Goal: Book appointment/travel/reservation

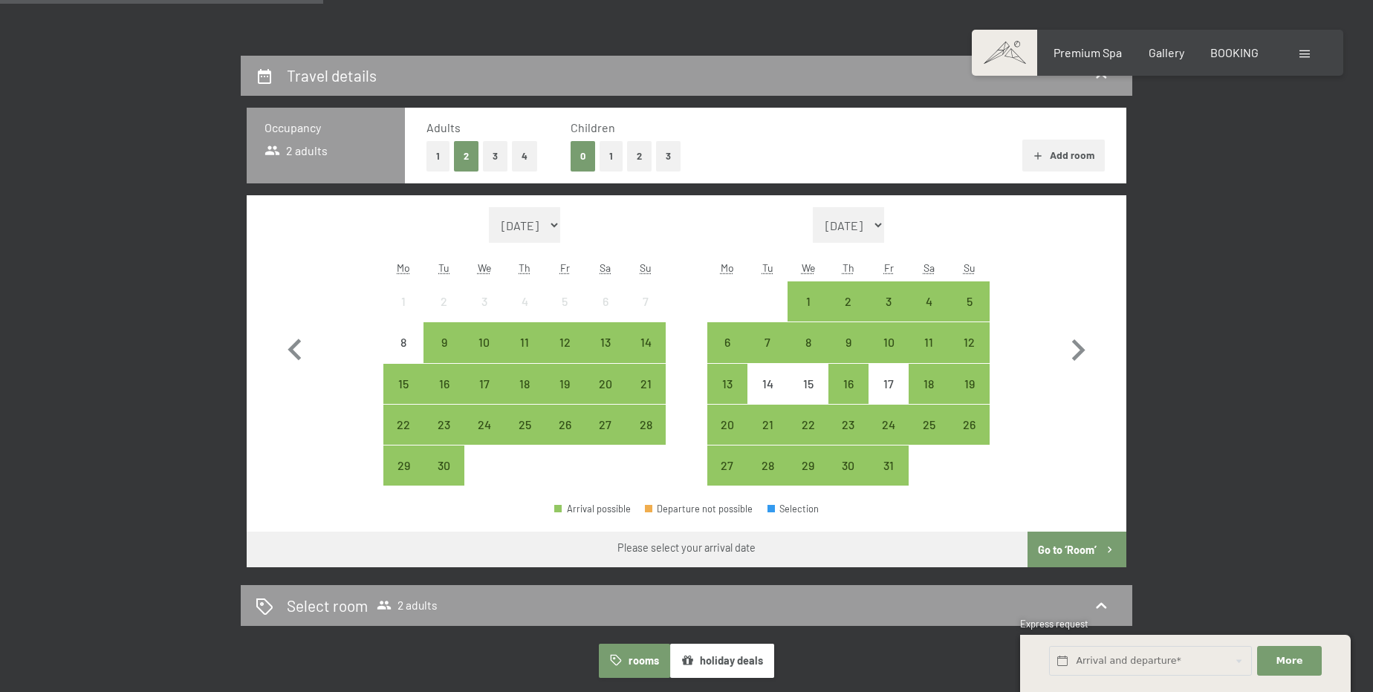
click at [634, 153] on button "2" at bounding box center [639, 156] width 25 height 30
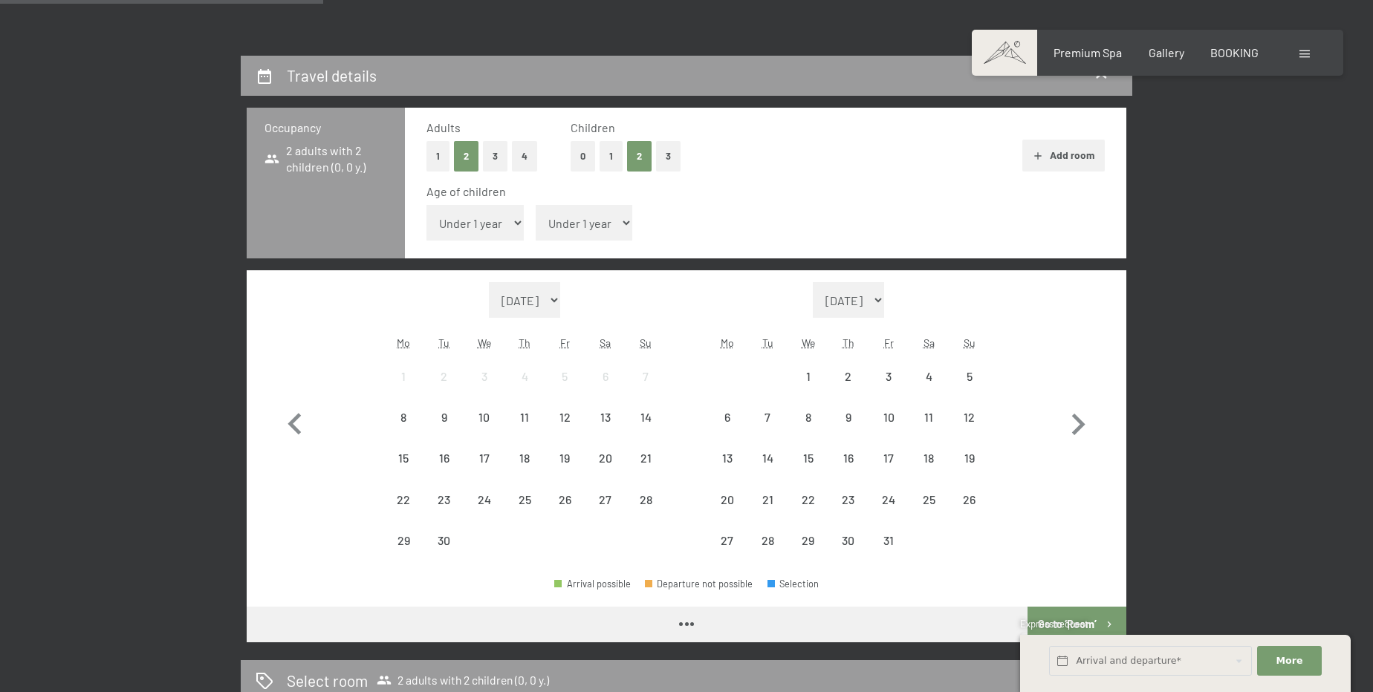
click at [480, 217] on select "Under 1 year 1 year 2 years 3 years 4 years 5 years 6 years 7 years 8 years 9 y…" at bounding box center [474, 223] width 97 height 36
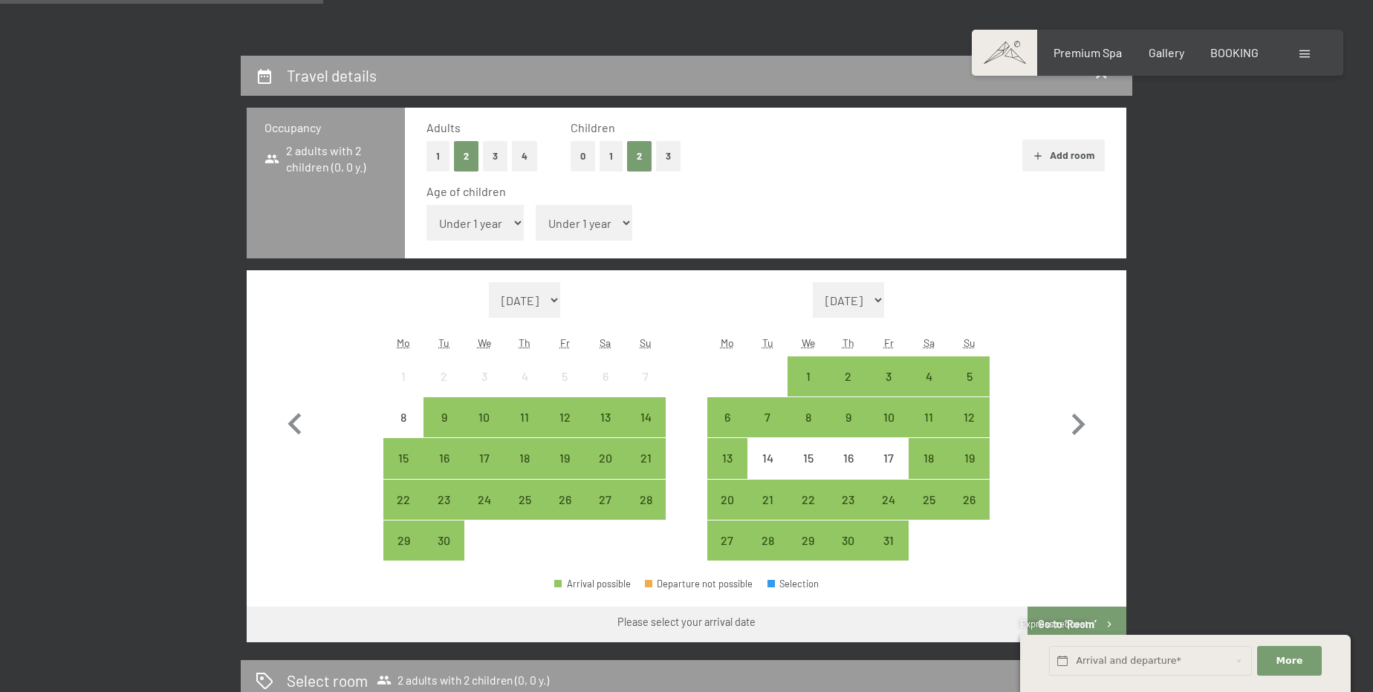
select select "12"
click at [426, 205] on select "Under 1 year 1 year 2 years 3 years 4 years 5 years 6 years 7 years 8 years 9 y…" at bounding box center [474, 223] width 97 height 36
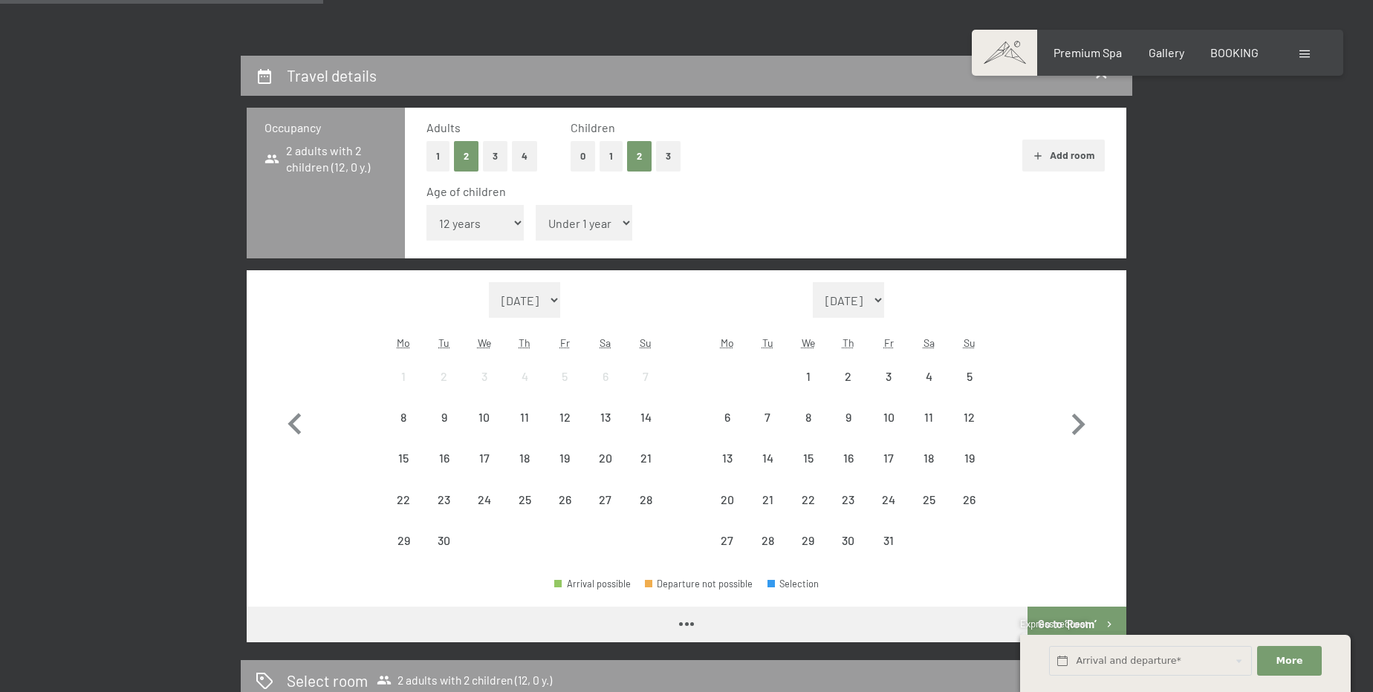
click at [594, 229] on select "Under 1 year 1 year 2 years 3 years 4 years 5 years 6 years 7 years 8 years 9 y…" at bounding box center [584, 223] width 97 height 36
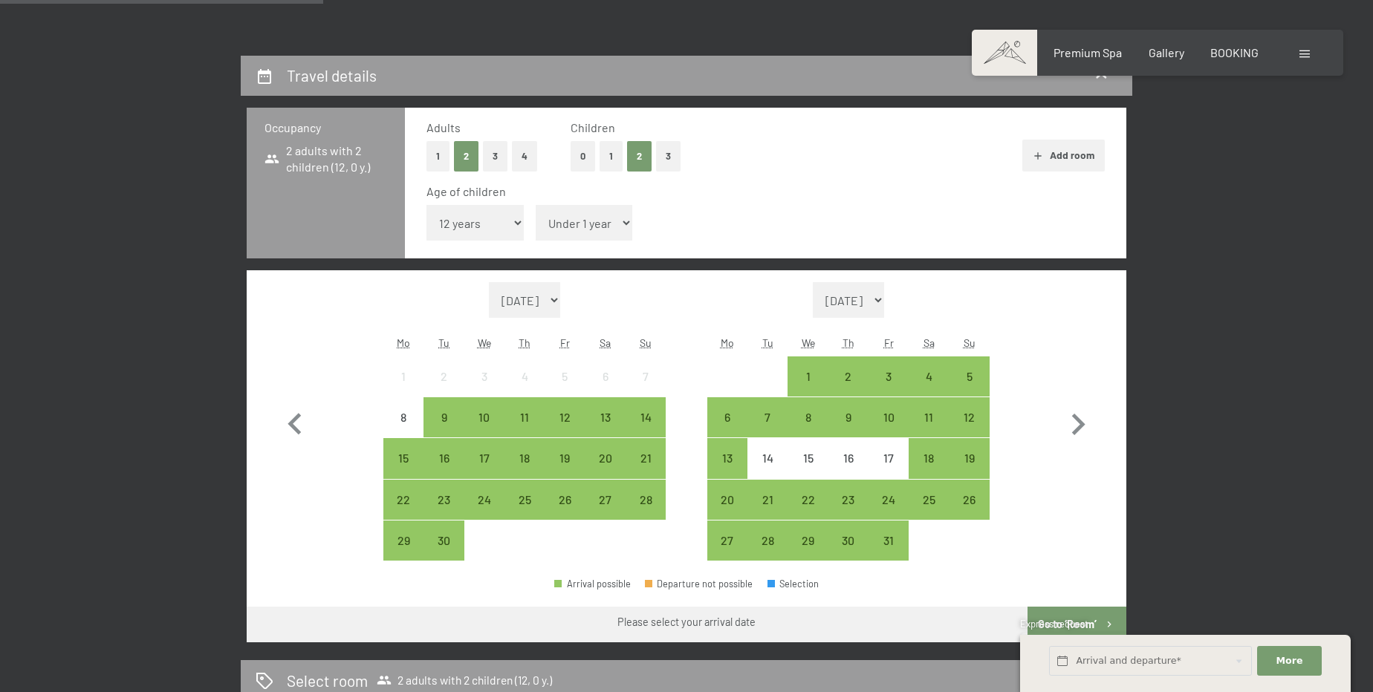
select select "15"
click at [536, 205] on select "Under 1 year 1 year 2 years 3 years 4 years 5 years 6 years 7 years 8 years 9 y…" at bounding box center [584, 223] width 97 height 36
click at [1088, 421] on icon "button" at bounding box center [1078, 424] width 43 height 43
select select "[DATE]"
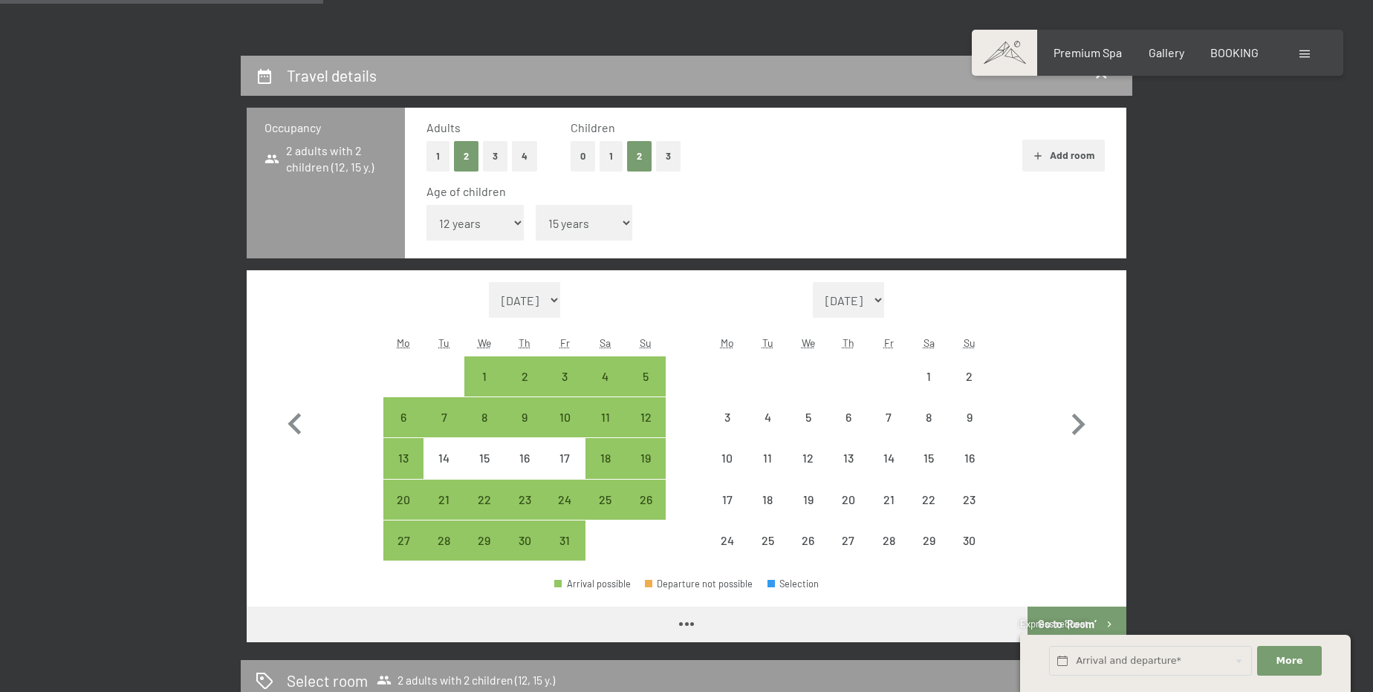
select select "[DATE]"
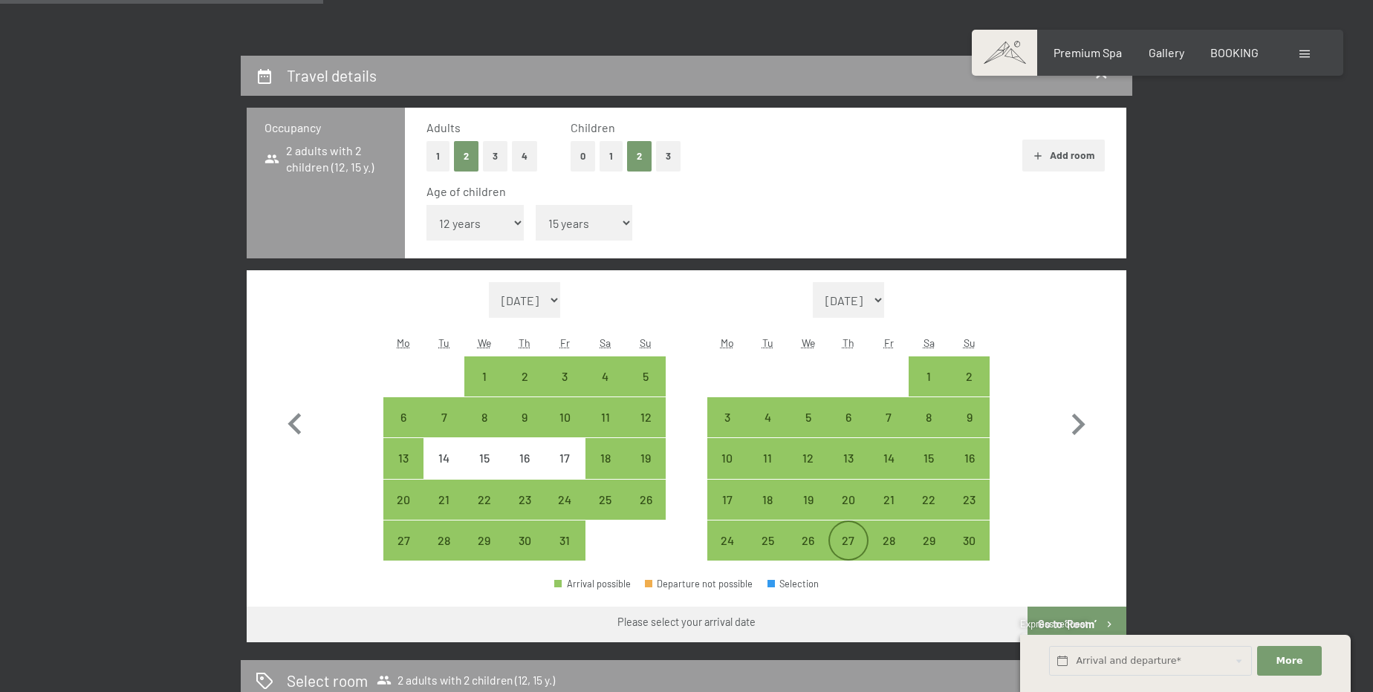
click at [834, 542] on div "27" at bounding box center [848, 553] width 37 height 37
select select "[DATE]"
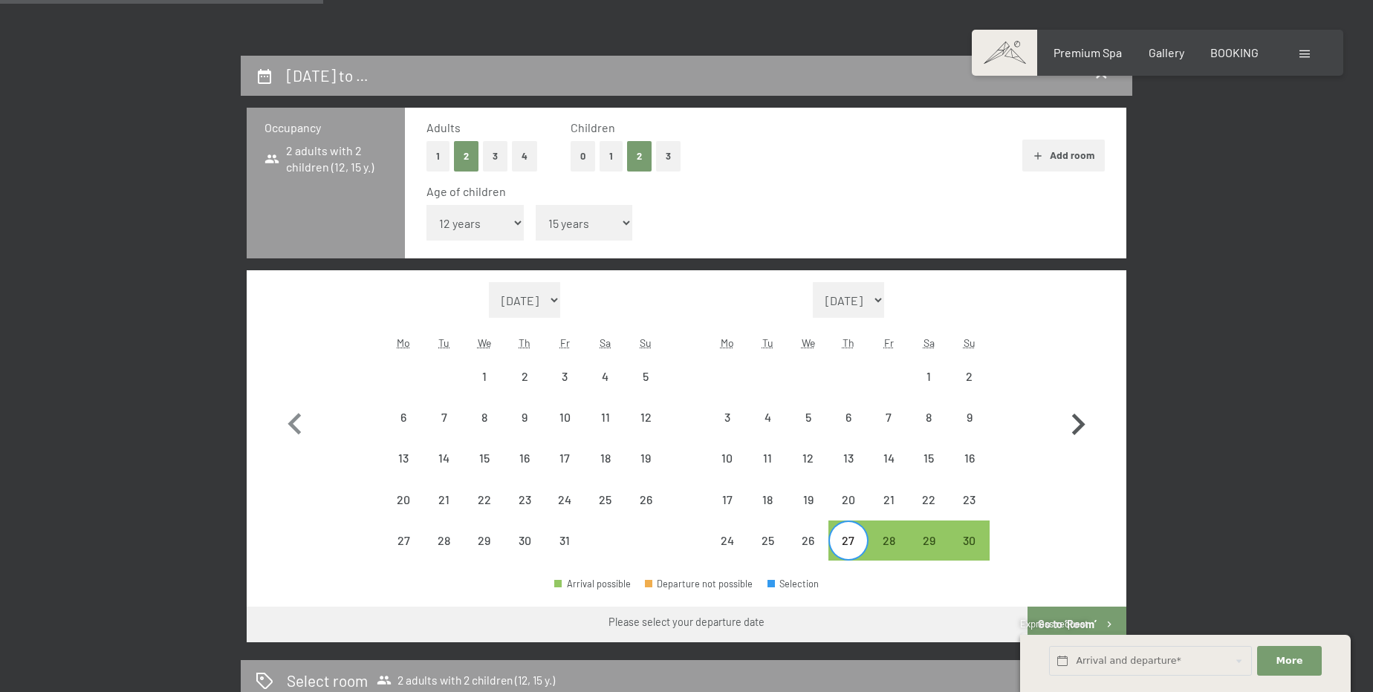
click at [1076, 421] on icon "button" at bounding box center [1078, 424] width 43 height 43
select select "[DATE]"
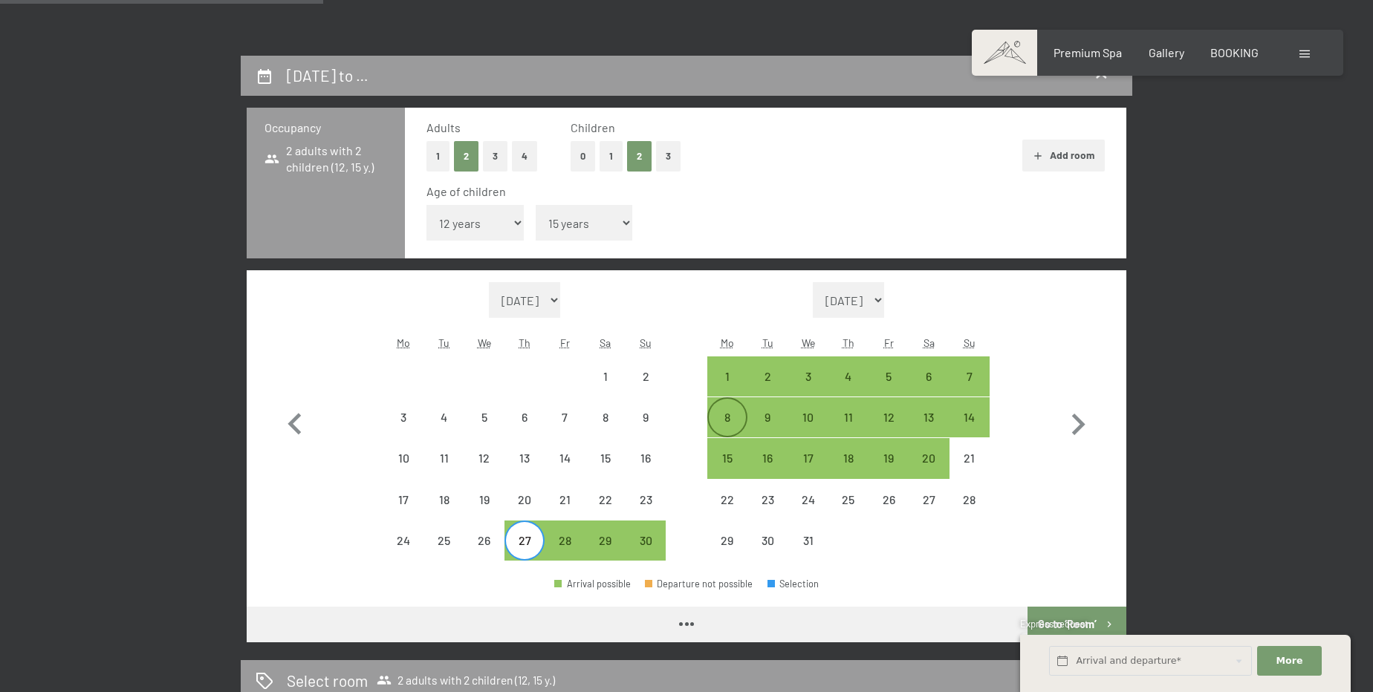
select select "[DATE]"
click at [847, 372] on div "4" at bounding box center [848, 389] width 37 height 37
select select "[DATE]"
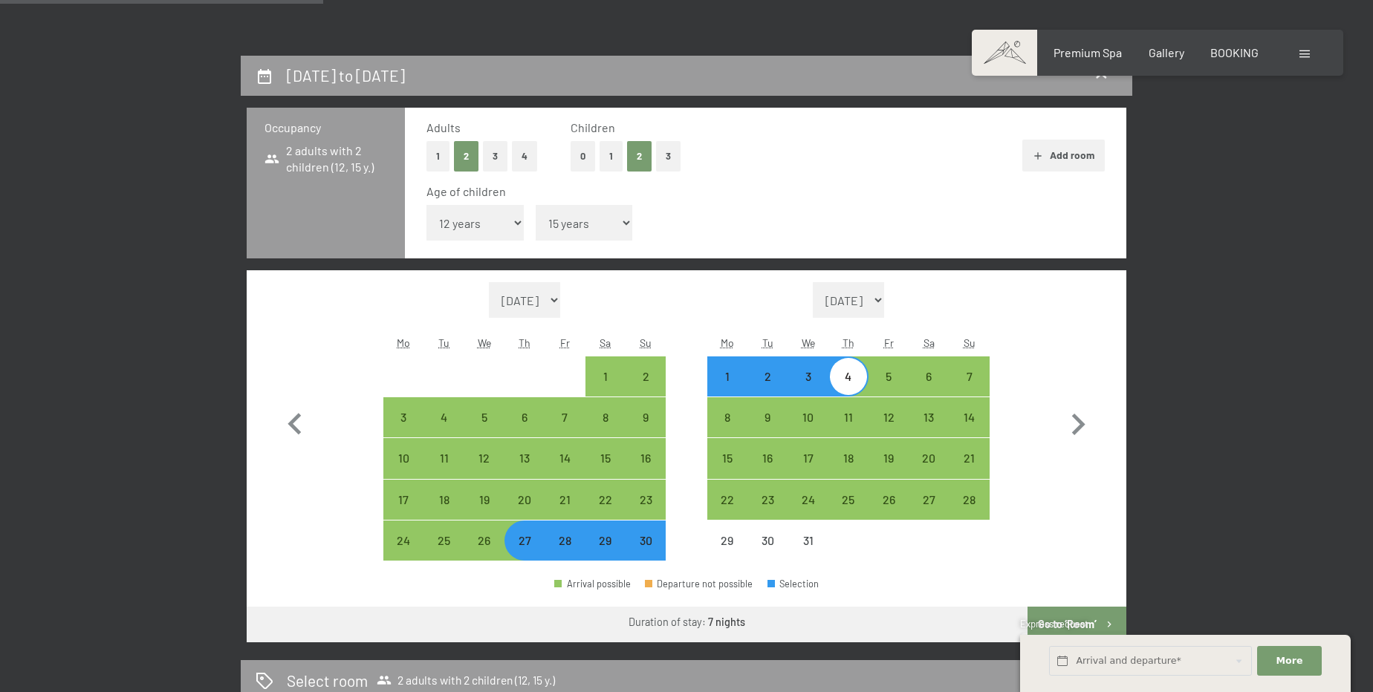
click at [577, 543] on div "28" at bounding box center [564, 553] width 37 height 37
select select "[DATE]"
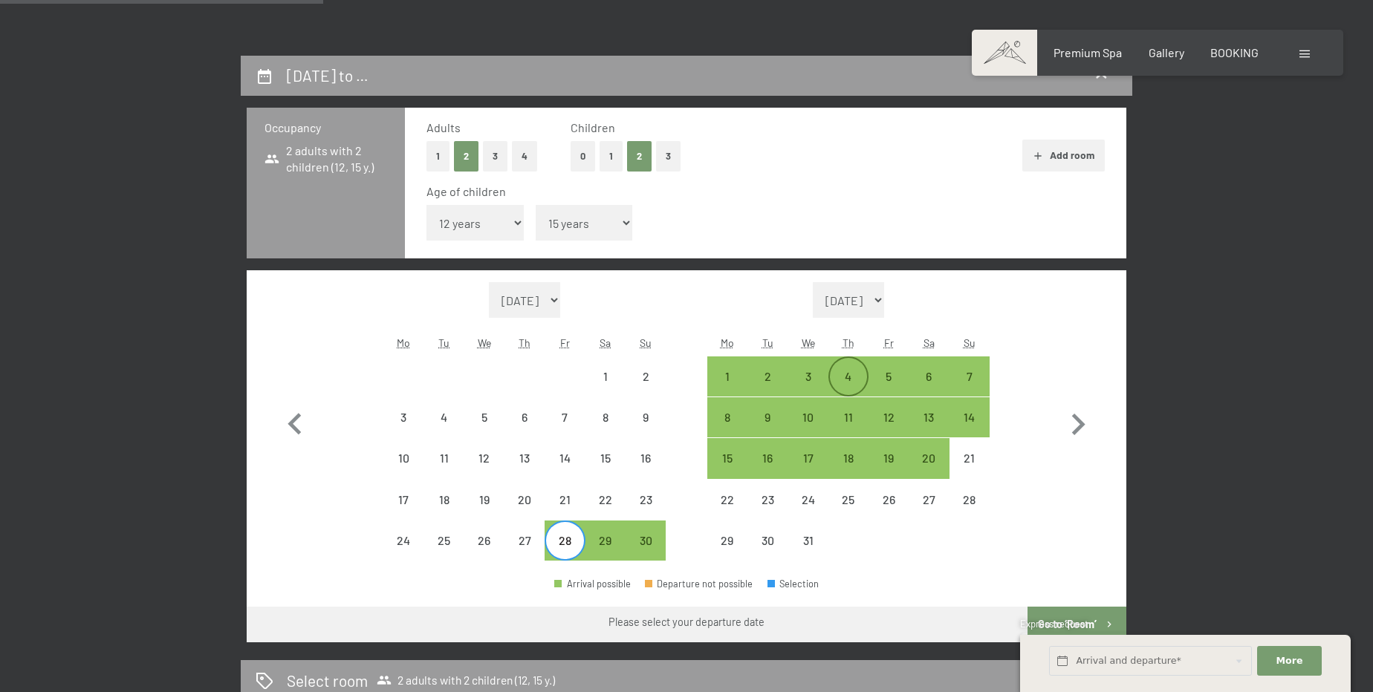
click at [844, 373] on div "4" at bounding box center [848, 389] width 37 height 37
select select "[DATE]"
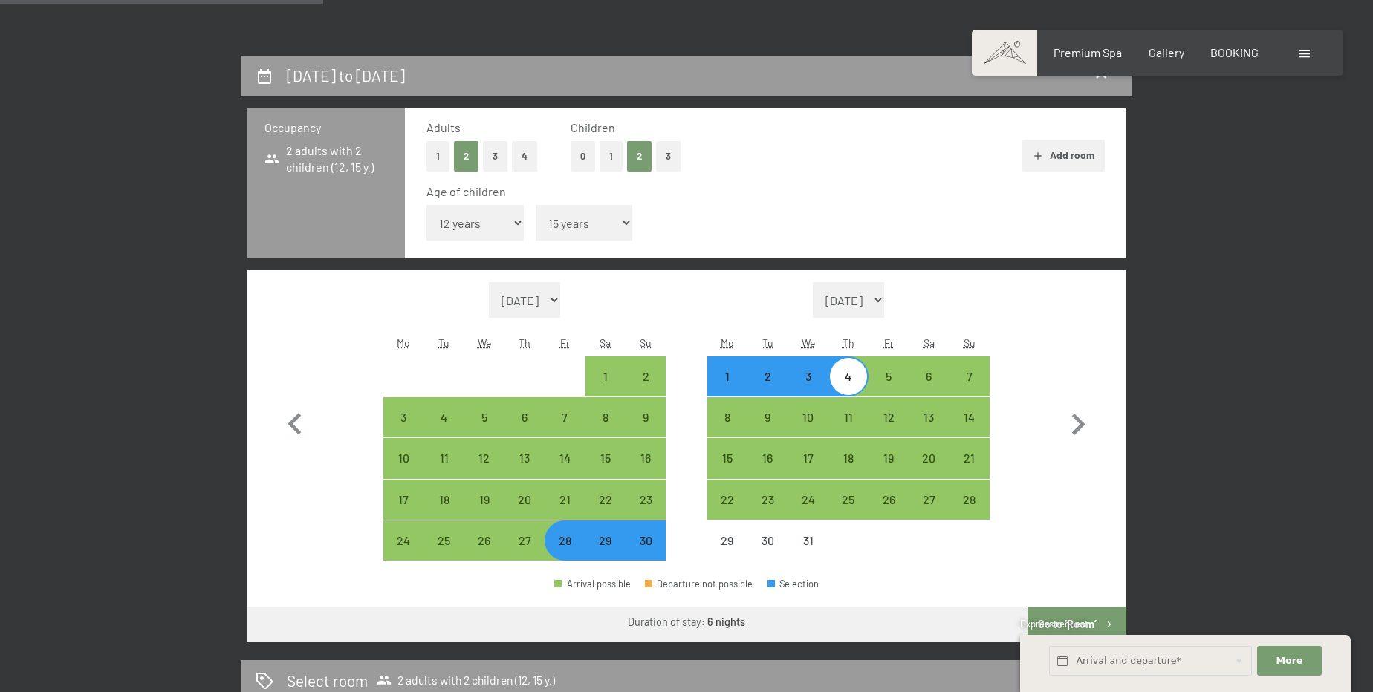
click at [610, 548] on div "29" at bounding box center [605, 553] width 37 height 37
select select "[DATE]"
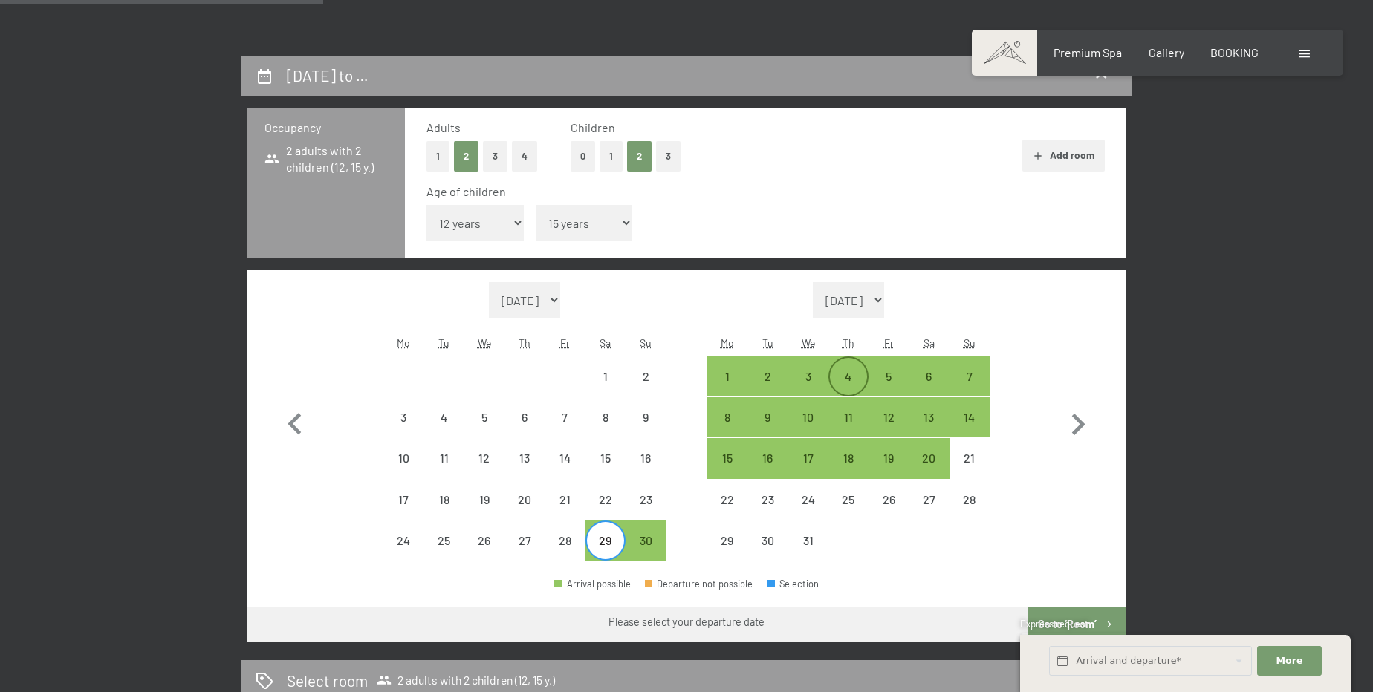
click at [834, 373] on div "4" at bounding box center [848, 389] width 37 height 37
select select "[DATE]"
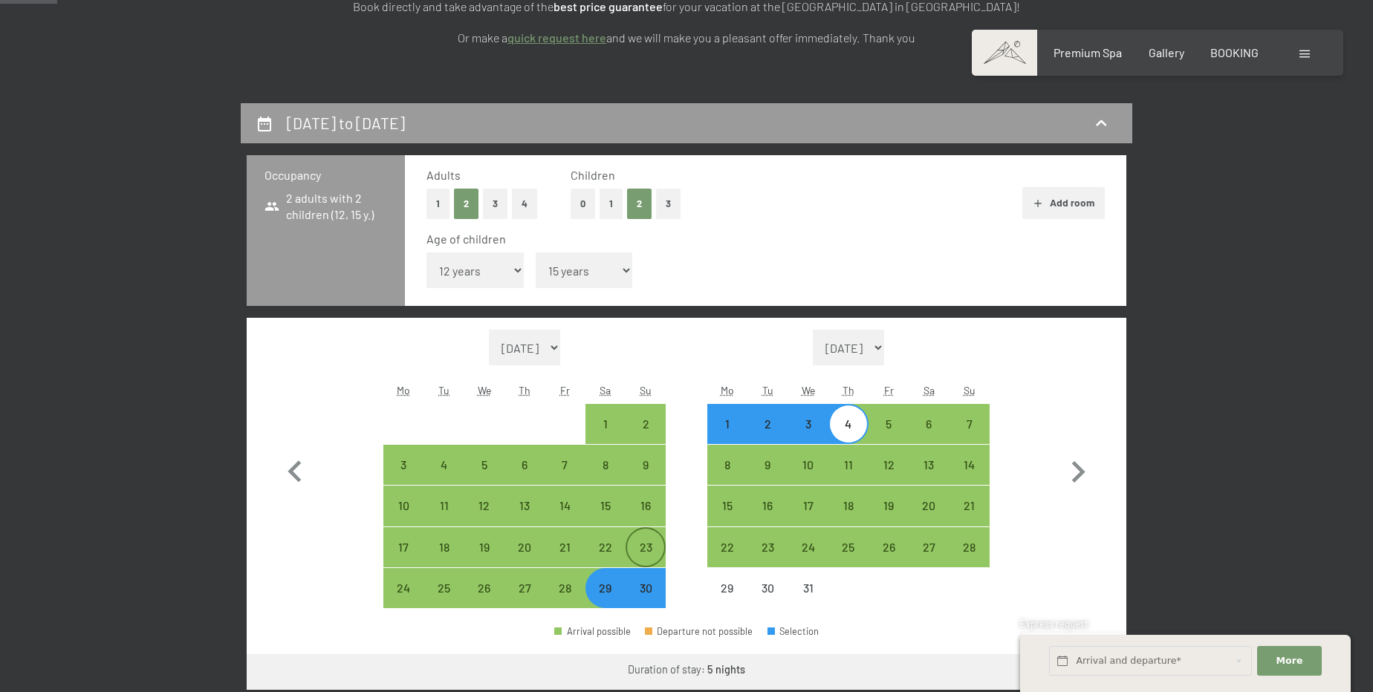
scroll to position [337, 0]
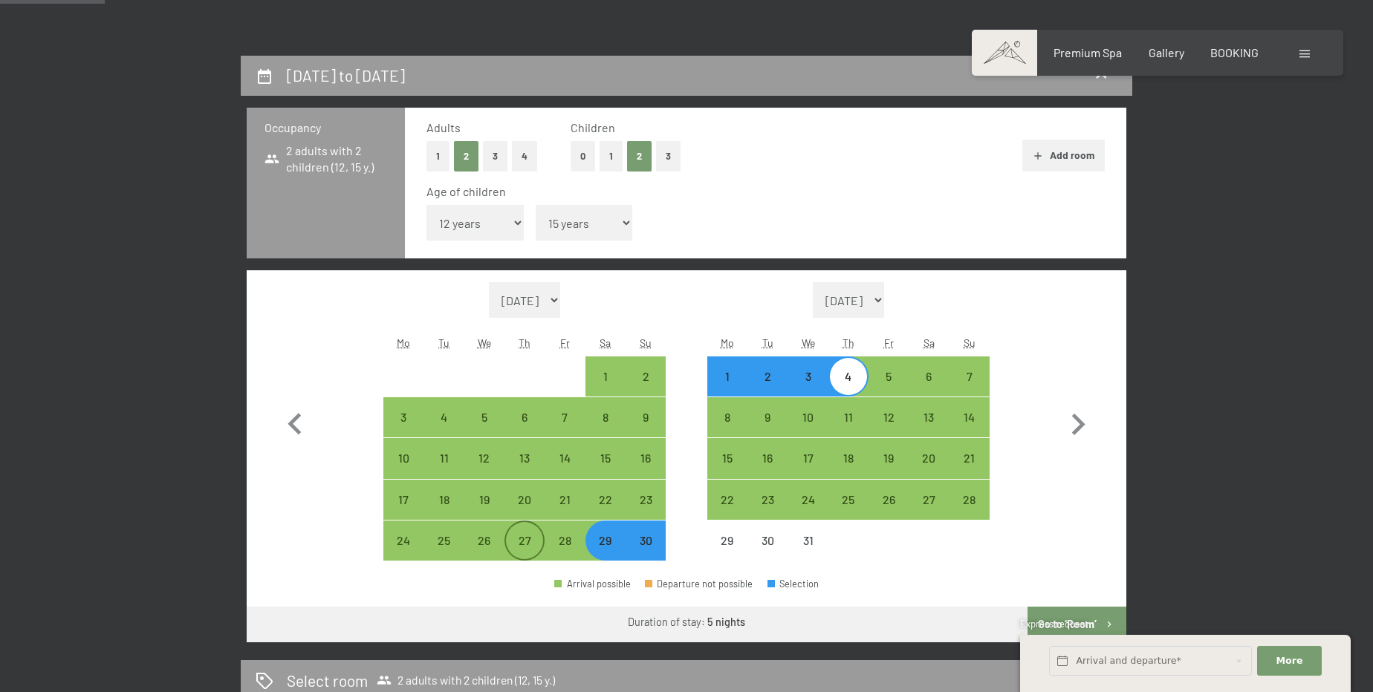
click at [522, 539] on div "27" at bounding box center [524, 553] width 37 height 37
select select "[DATE]"
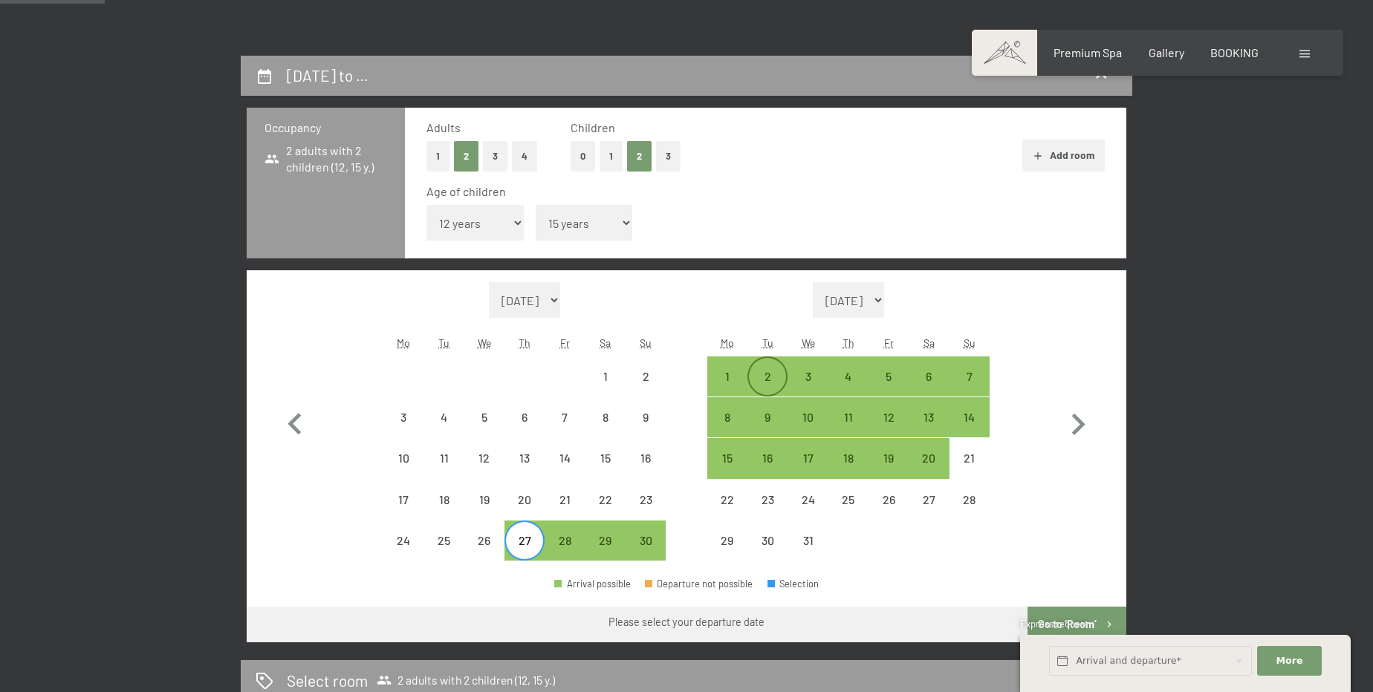
click at [771, 382] on div "2" at bounding box center [767, 389] width 37 height 37
select select "[DATE]"
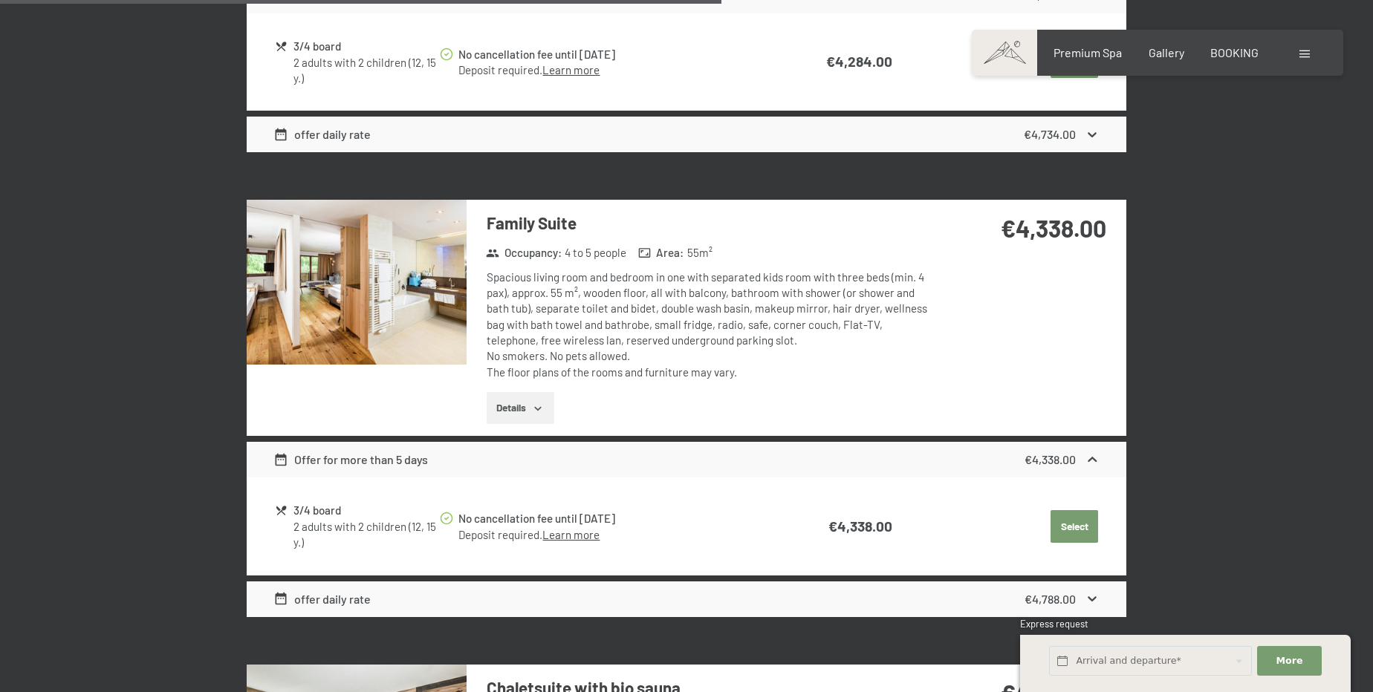
scroll to position [2363, 0]
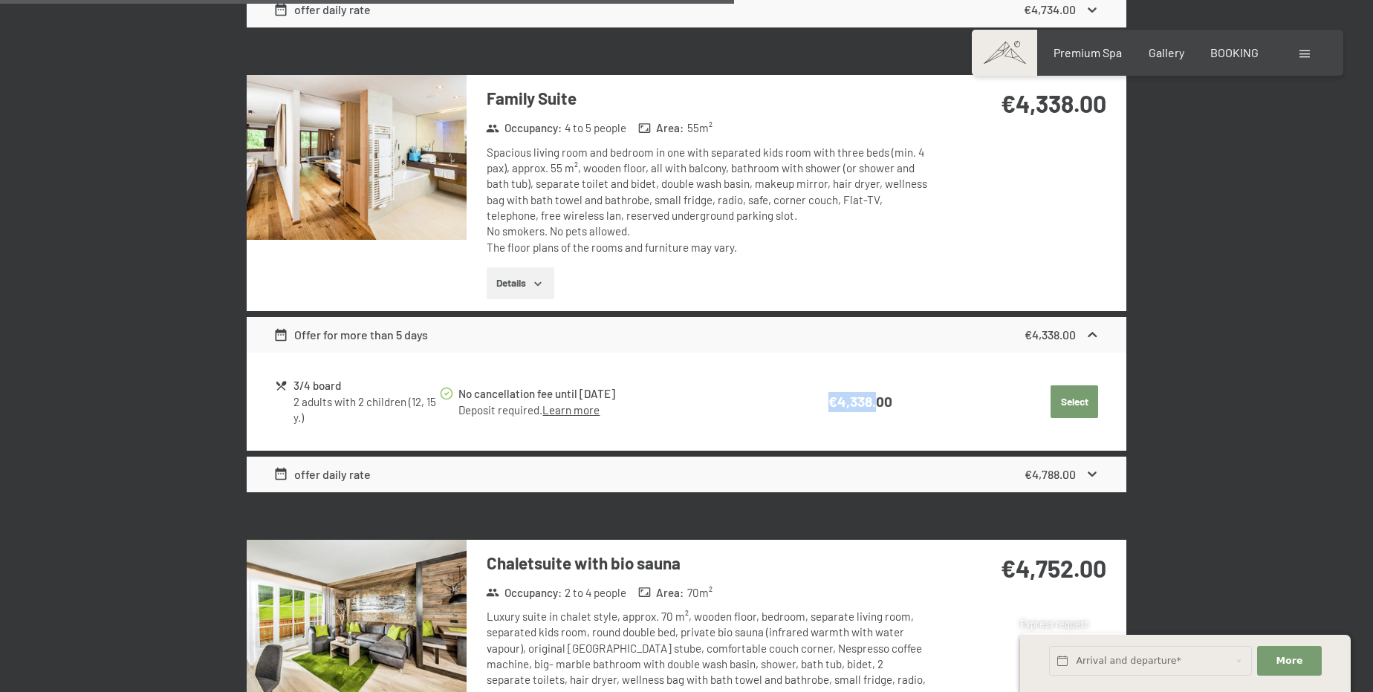
drag, startPoint x: 823, startPoint y: 391, endPoint x: 953, endPoint y: 403, distance: 129.8
click at [932, 402] on tr "3/4 board 2 adults with 2 children (12, 15 y.) No cancellation fee until [DATE]…" at bounding box center [687, 401] width 824 height 53
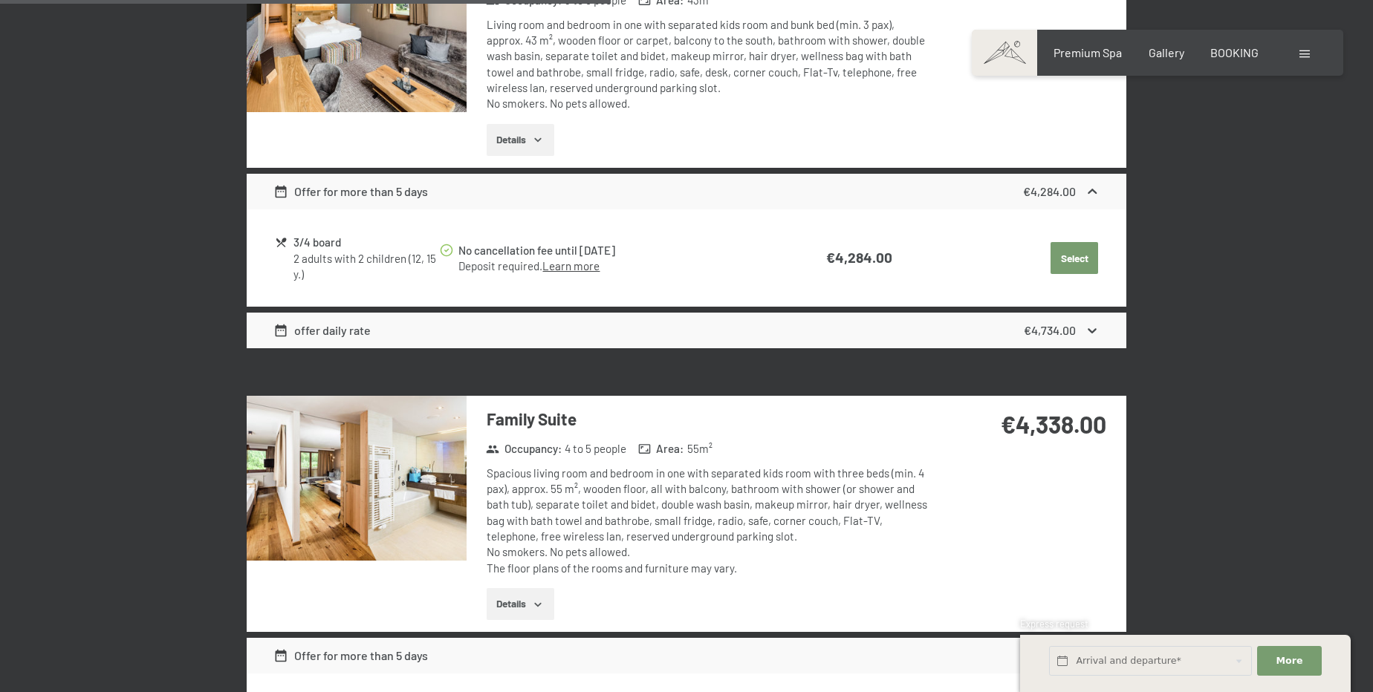
scroll to position [2161, 0]
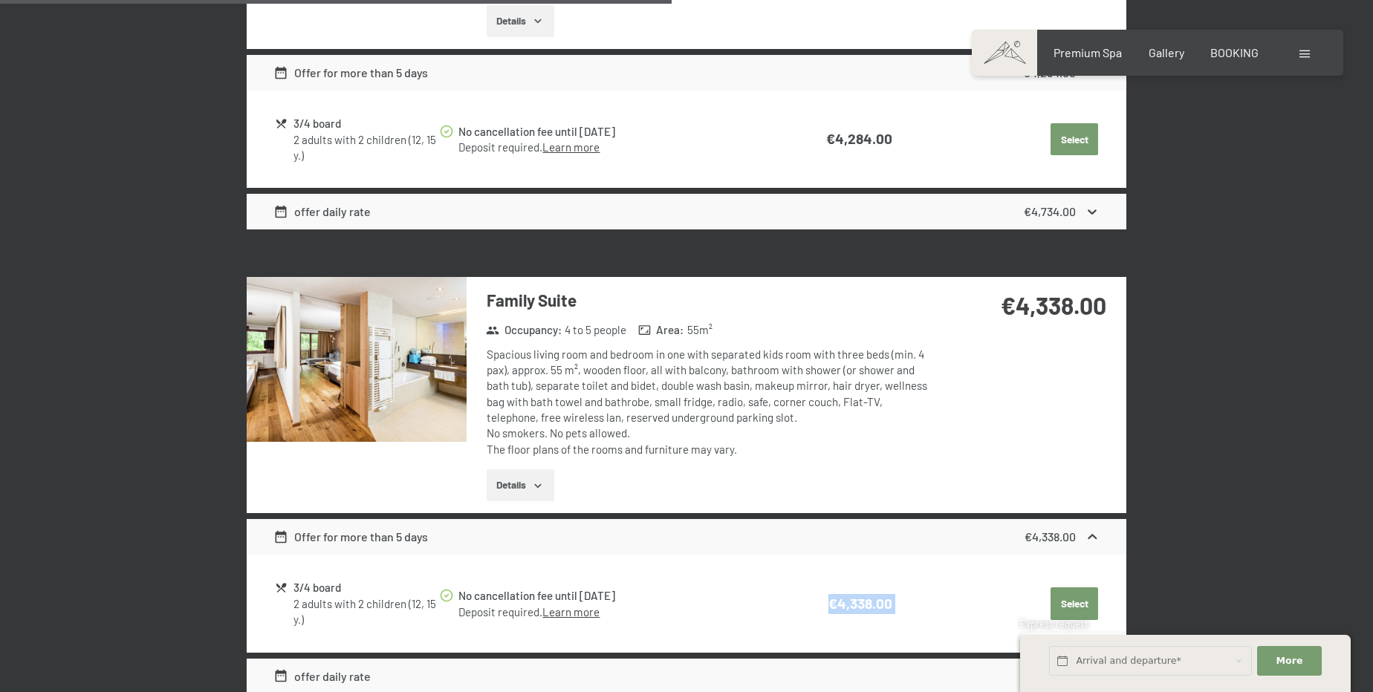
click at [408, 421] on img at bounding box center [357, 359] width 220 height 165
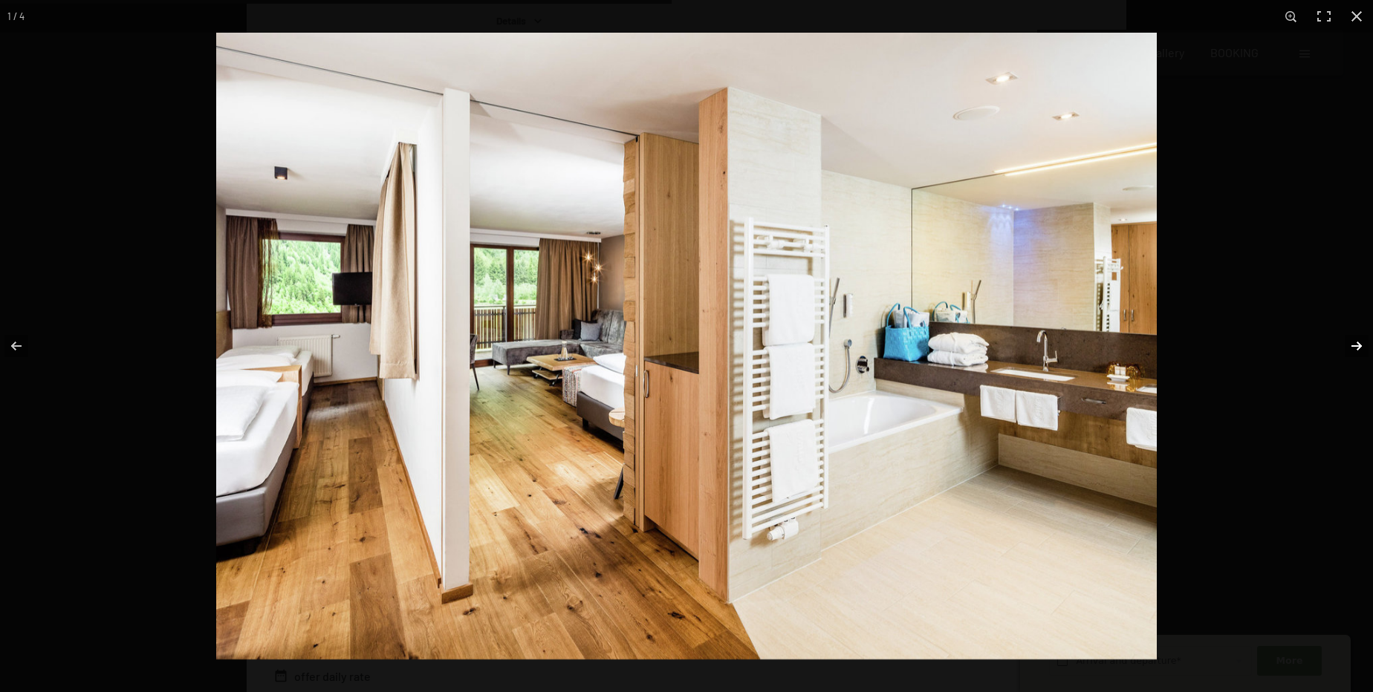
click at [1357, 351] on button "button" at bounding box center [1347, 346] width 52 height 74
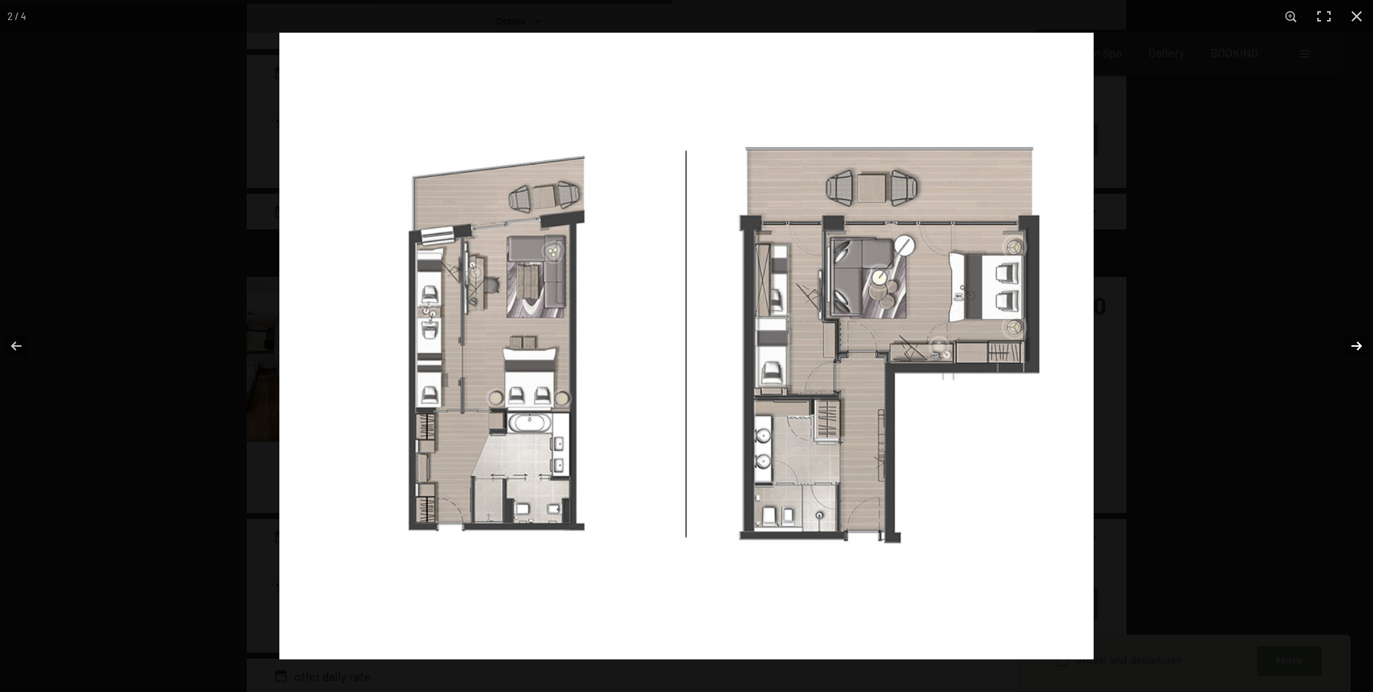
click at [1351, 347] on button "button" at bounding box center [1347, 346] width 52 height 74
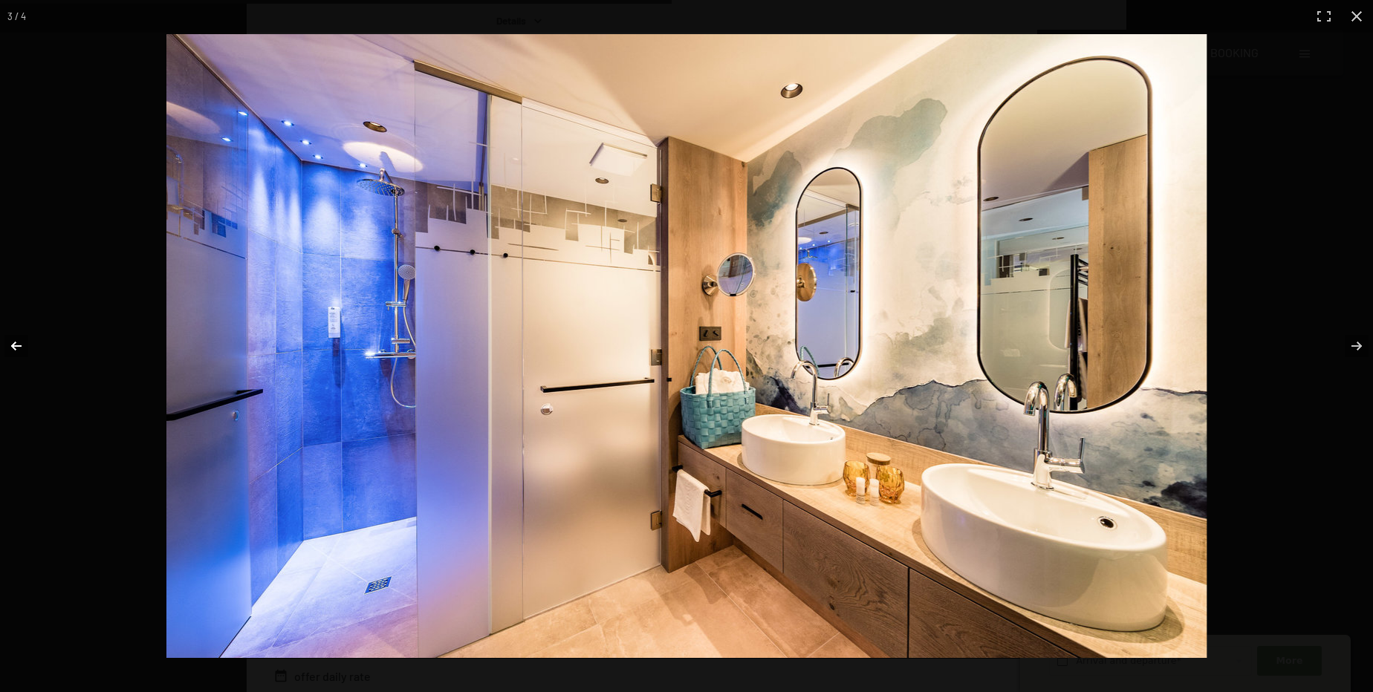
click at [18, 349] on button "button" at bounding box center [26, 346] width 52 height 74
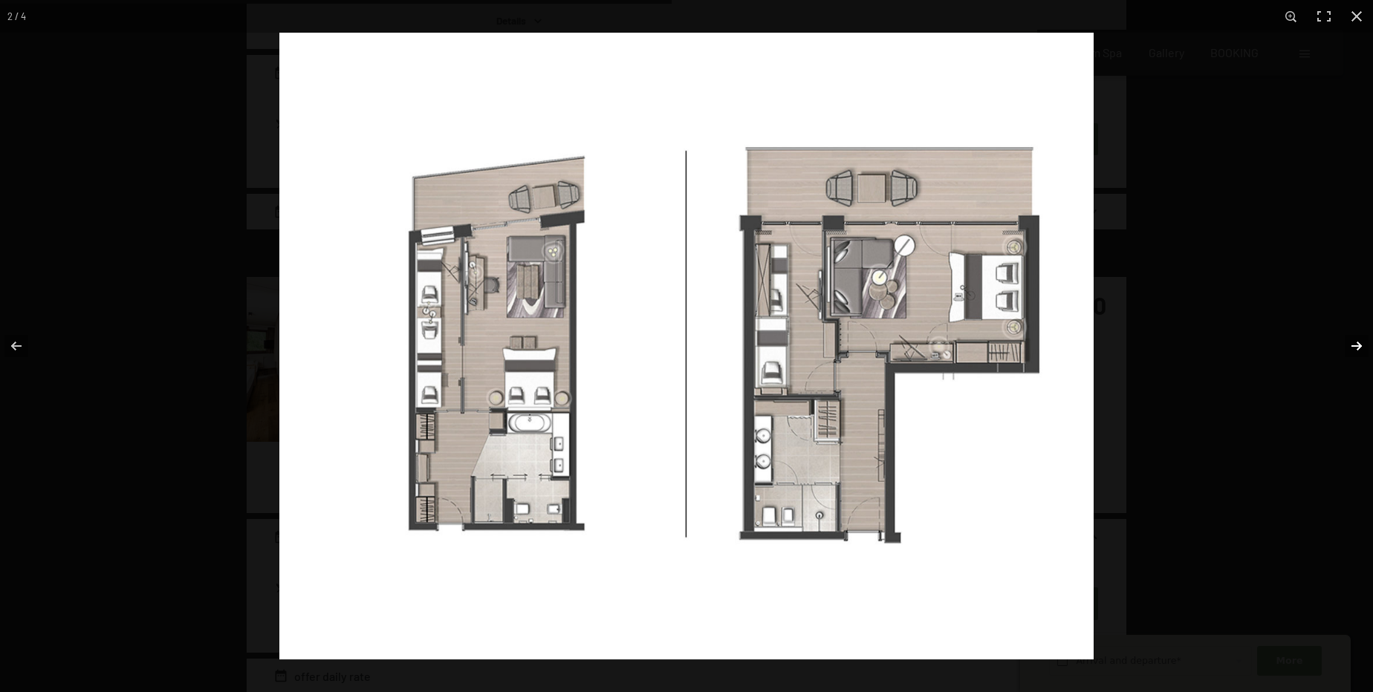
click at [1360, 345] on button "button" at bounding box center [1347, 346] width 52 height 74
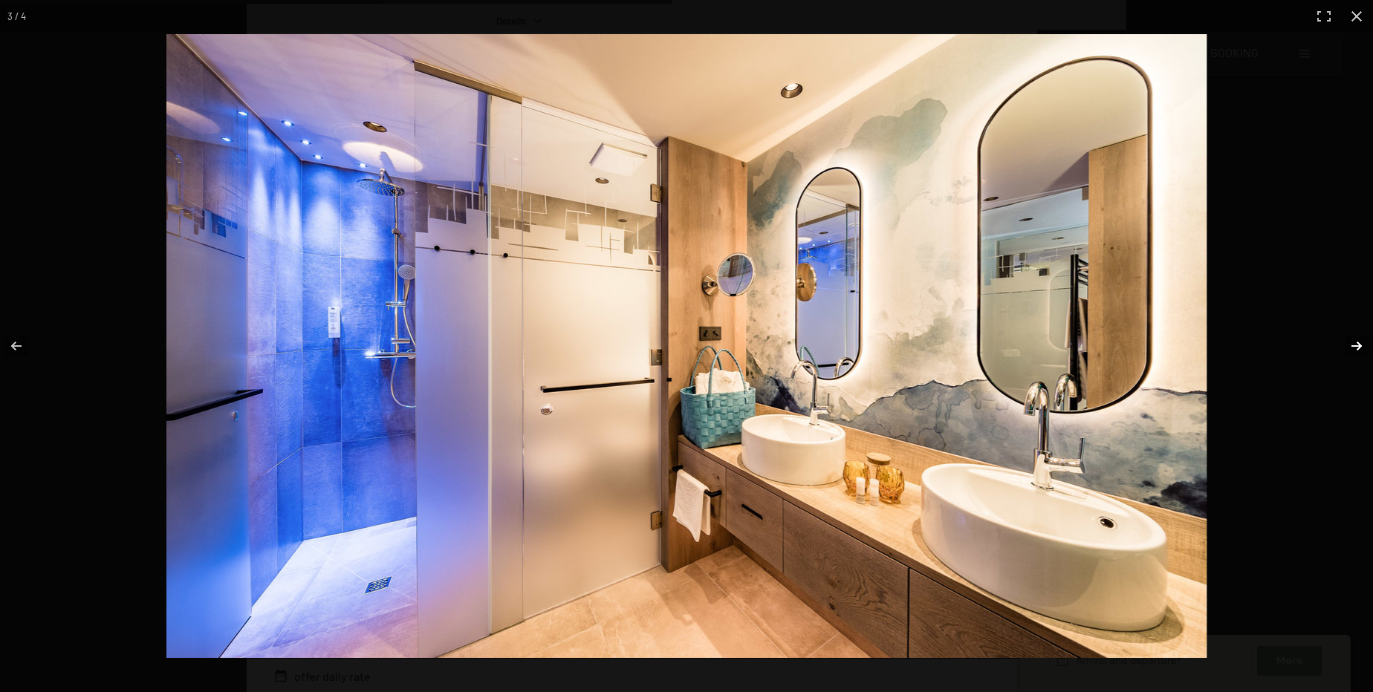
click at [1360, 345] on button "button" at bounding box center [1347, 346] width 52 height 74
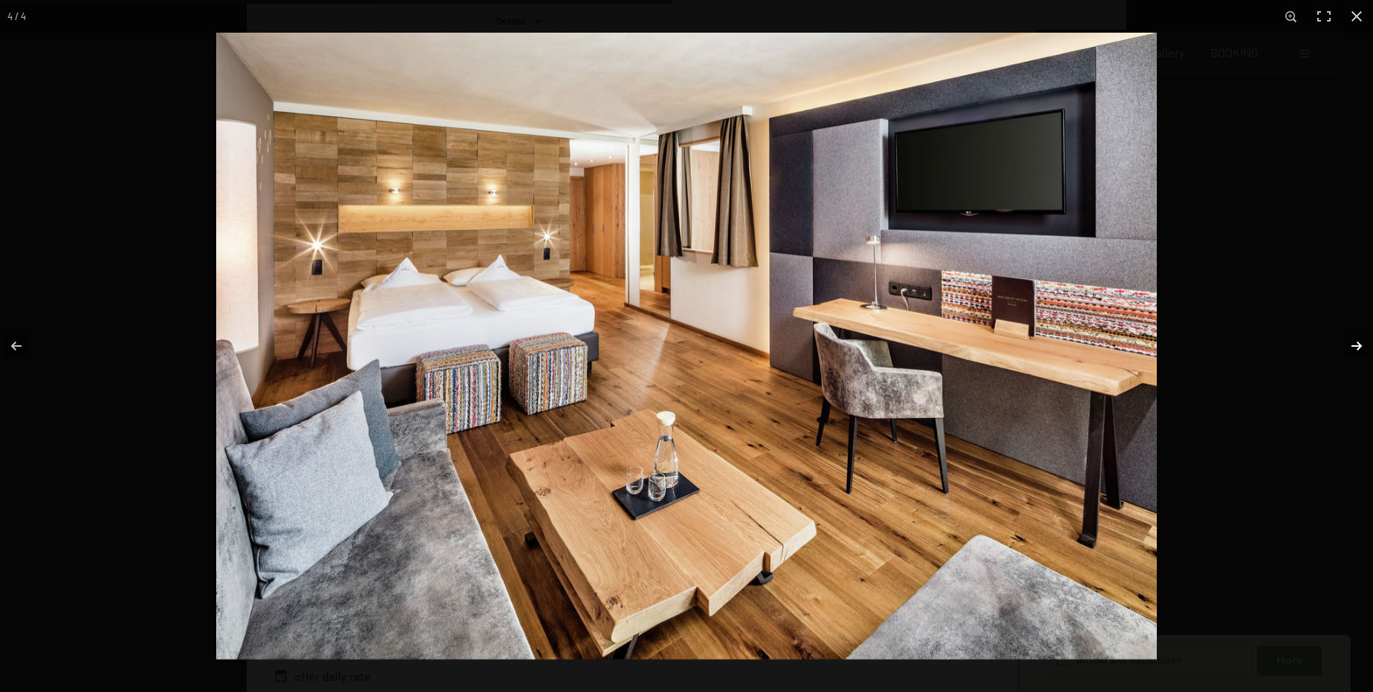
click at [1353, 345] on button "button" at bounding box center [1347, 346] width 52 height 74
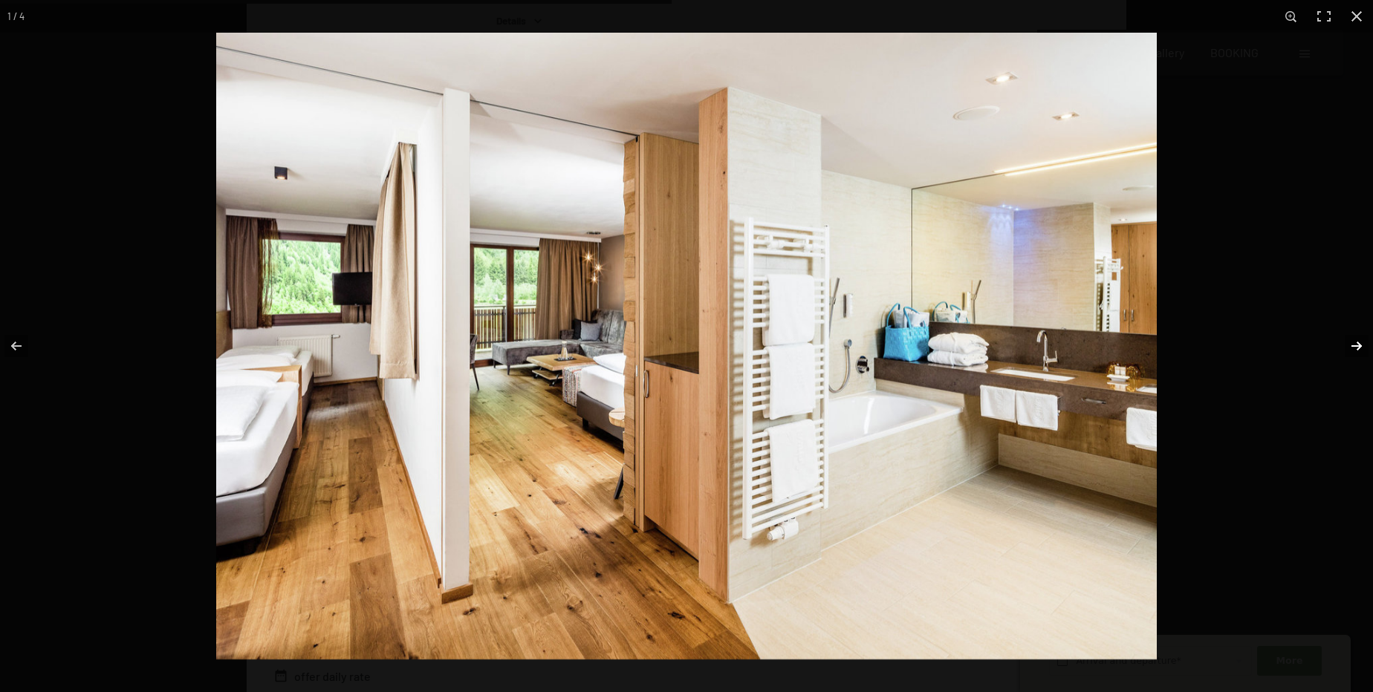
click at [1357, 345] on button "button" at bounding box center [1347, 346] width 52 height 74
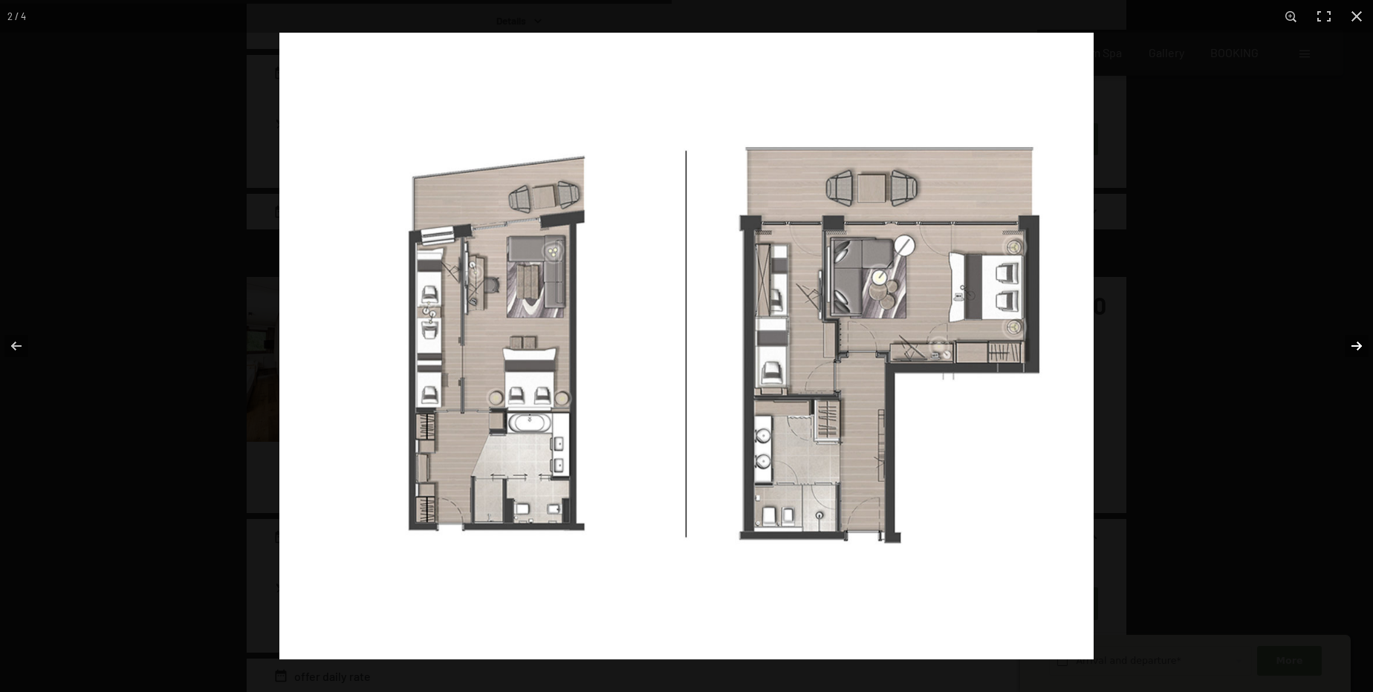
click at [1354, 347] on button "button" at bounding box center [1347, 346] width 52 height 74
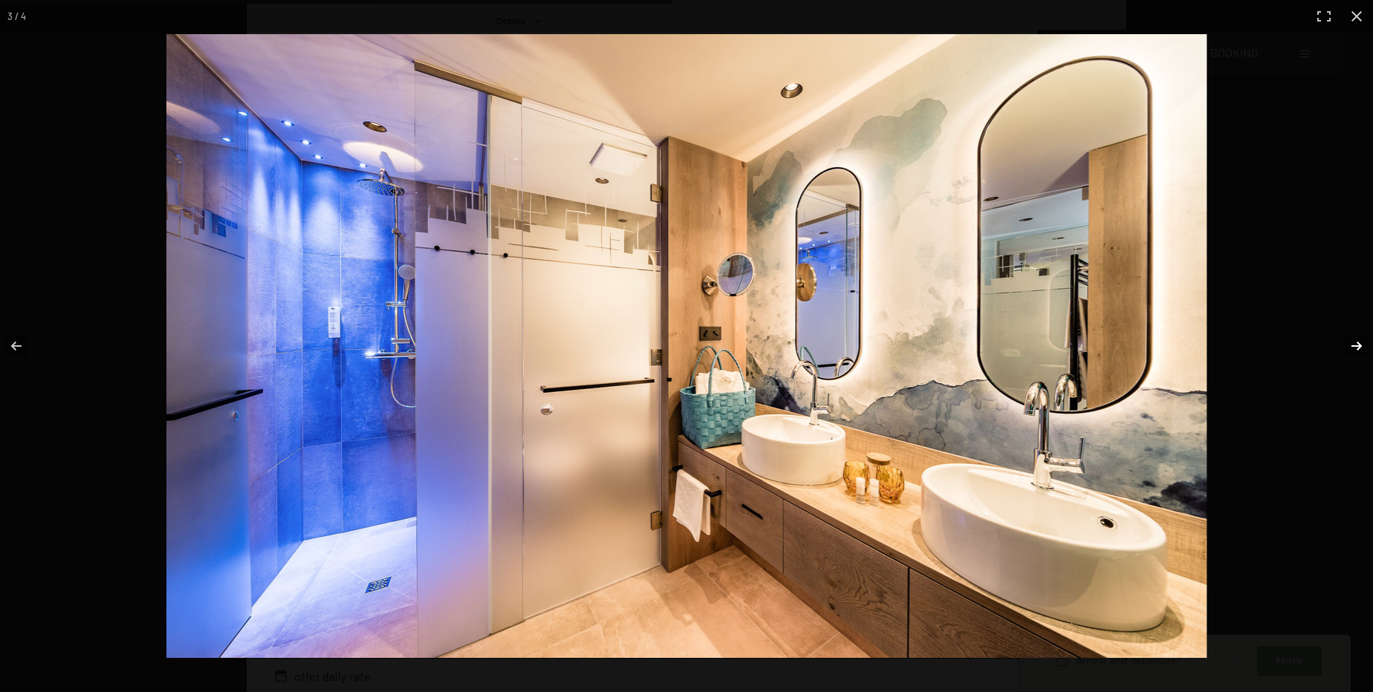
click at [1354, 345] on button "button" at bounding box center [1347, 346] width 52 height 74
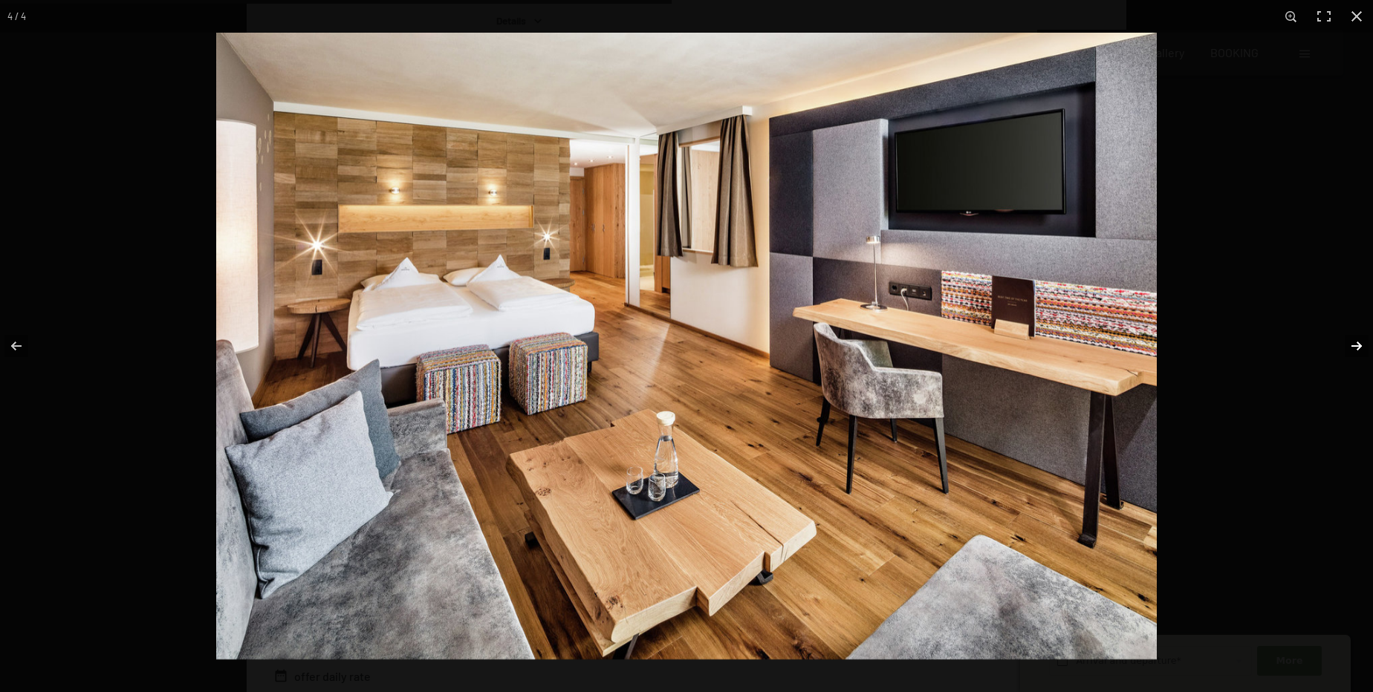
click at [1354, 345] on button "button" at bounding box center [1347, 346] width 52 height 74
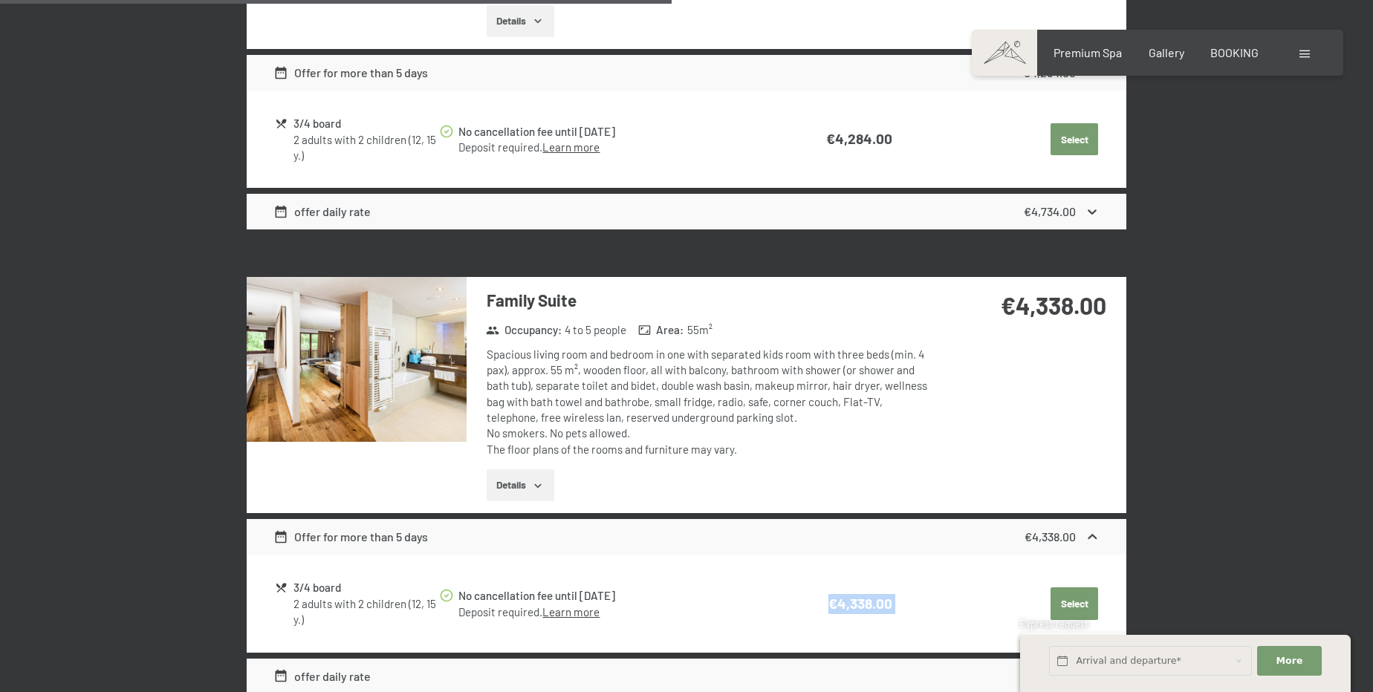
click at [0, 0] on button "button" at bounding box center [0, 0] width 0 height 0
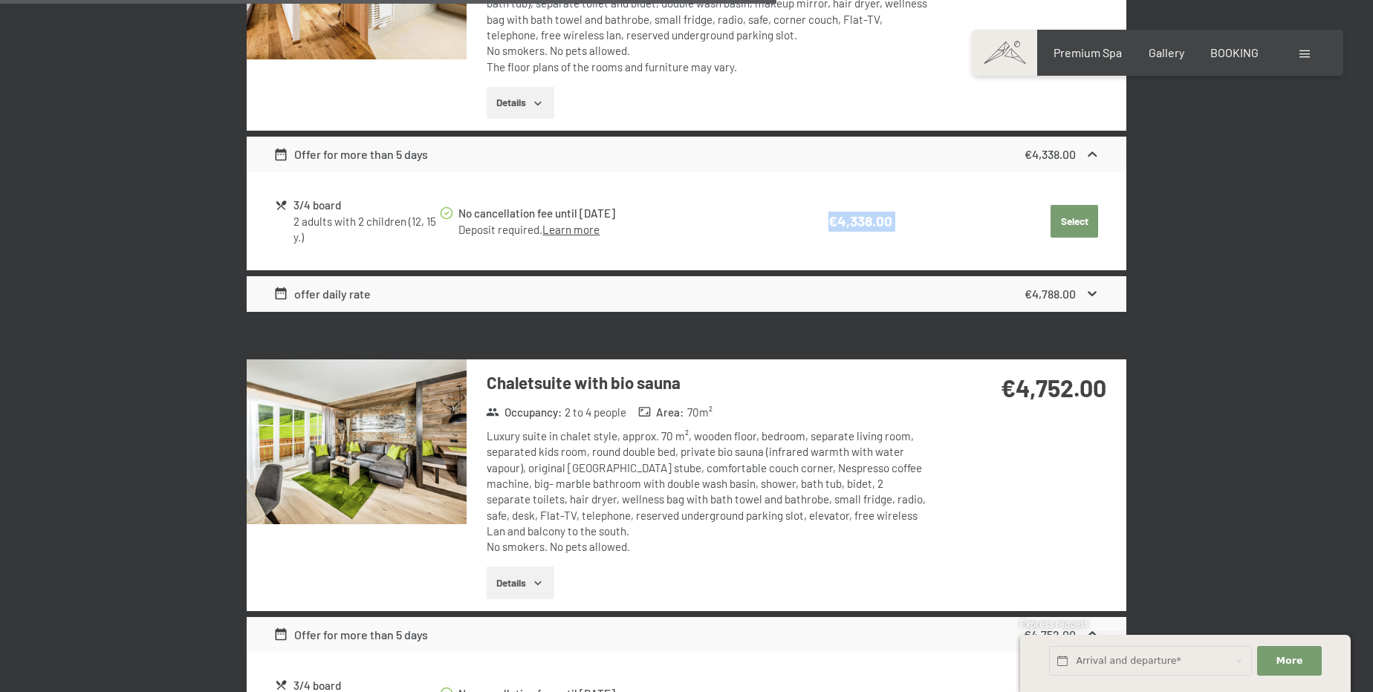
scroll to position [2566, 0]
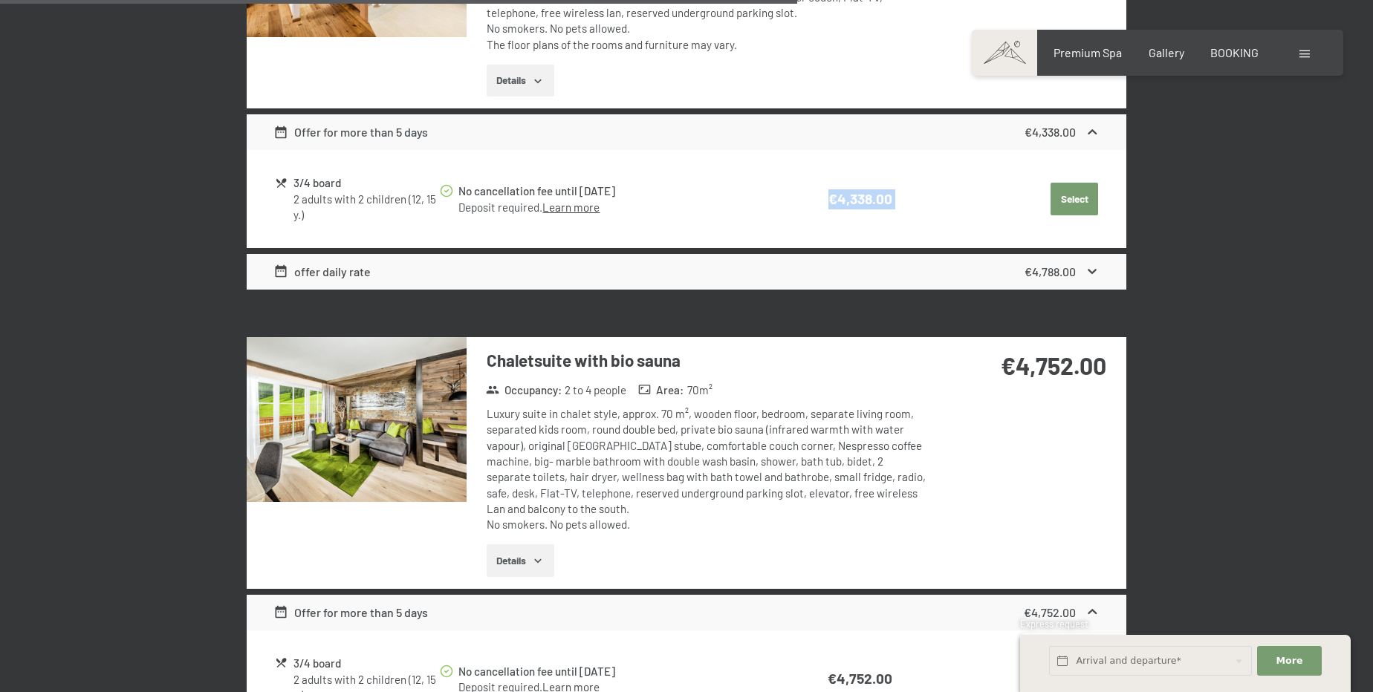
click at [352, 436] on img at bounding box center [357, 419] width 220 height 165
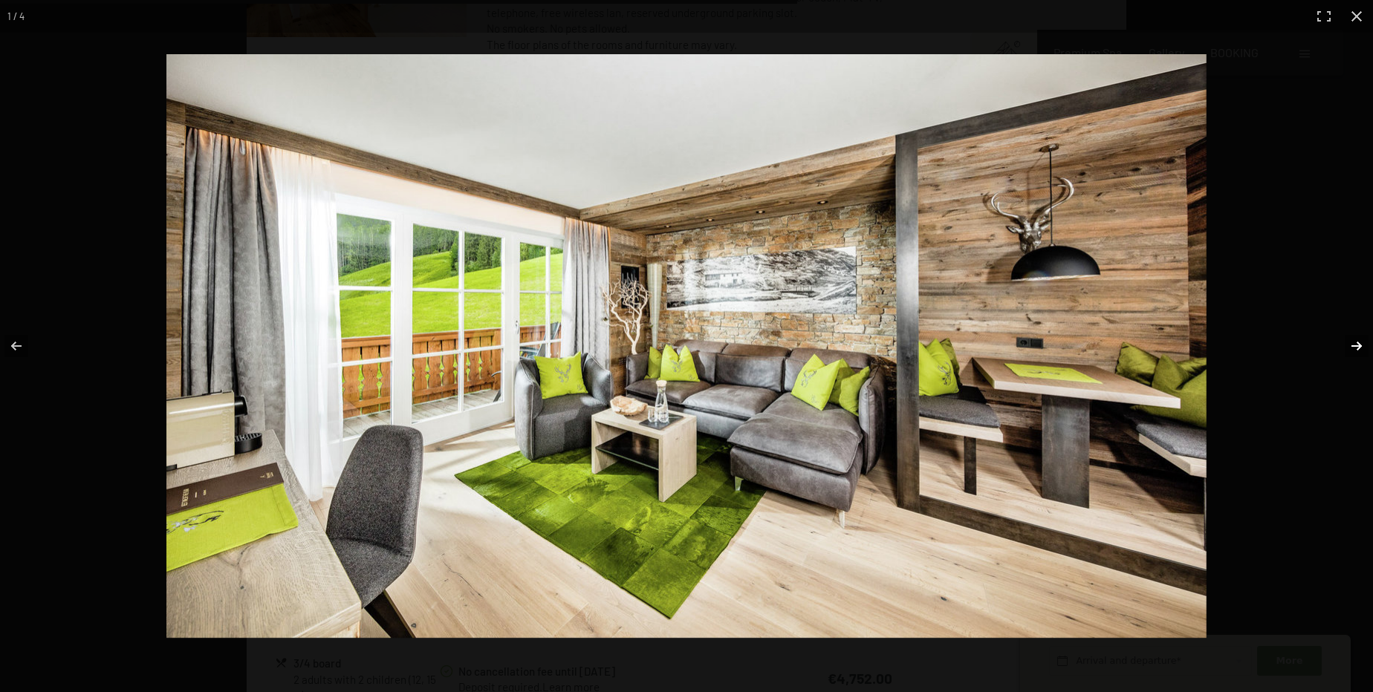
click at [1354, 344] on button "button" at bounding box center [1347, 346] width 52 height 74
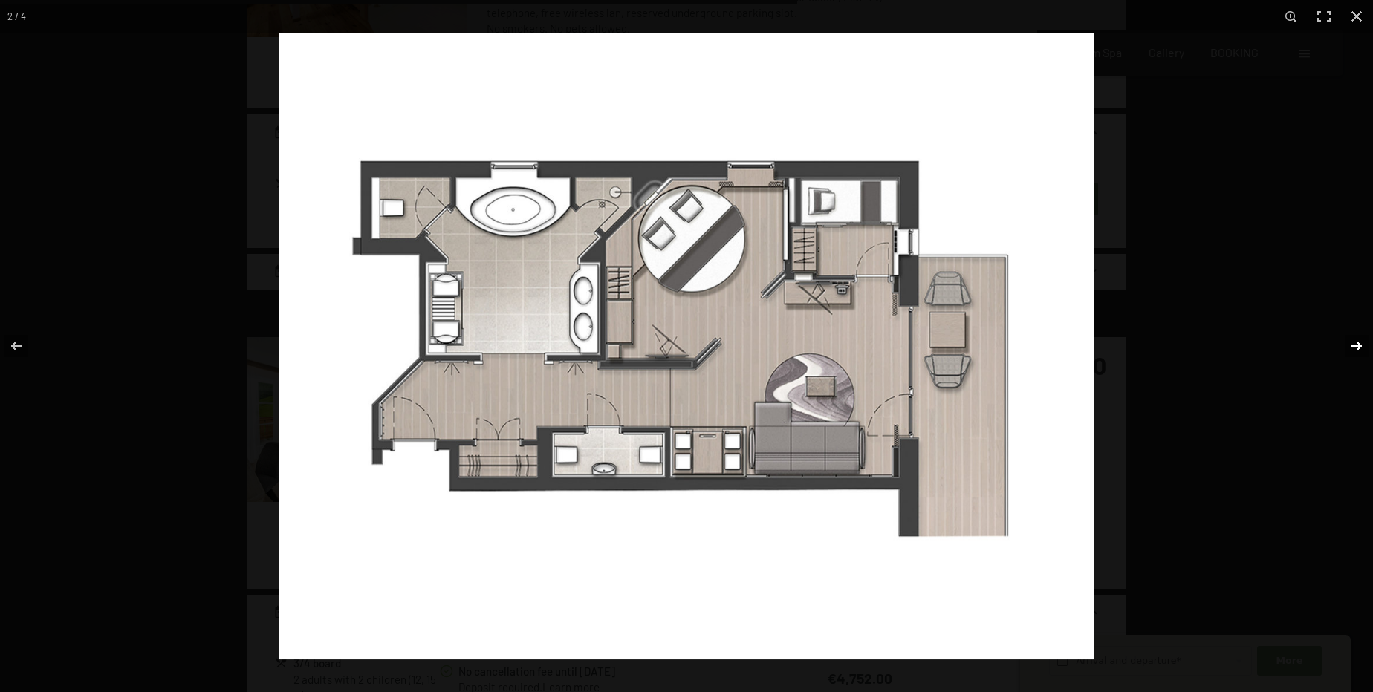
click at [1351, 341] on button "button" at bounding box center [1347, 346] width 52 height 74
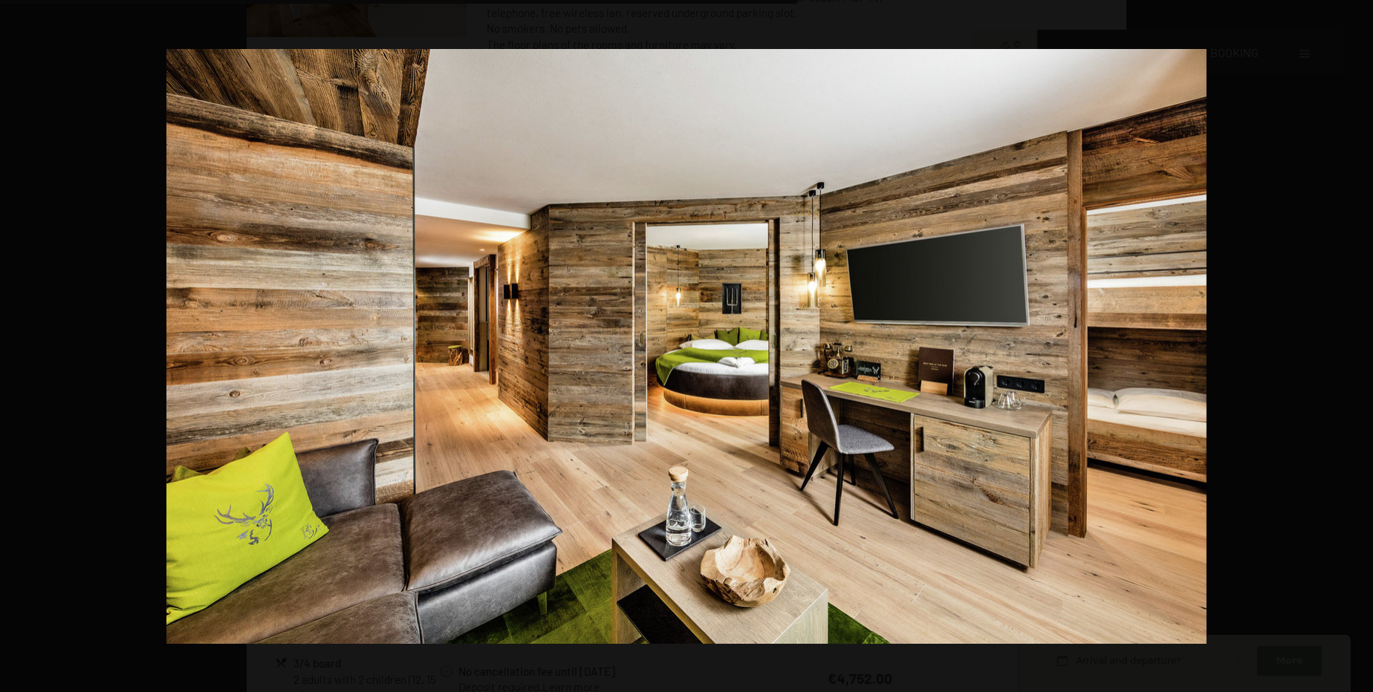
click at [1353, 341] on button "button" at bounding box center [1347, 346] width 52 height 74
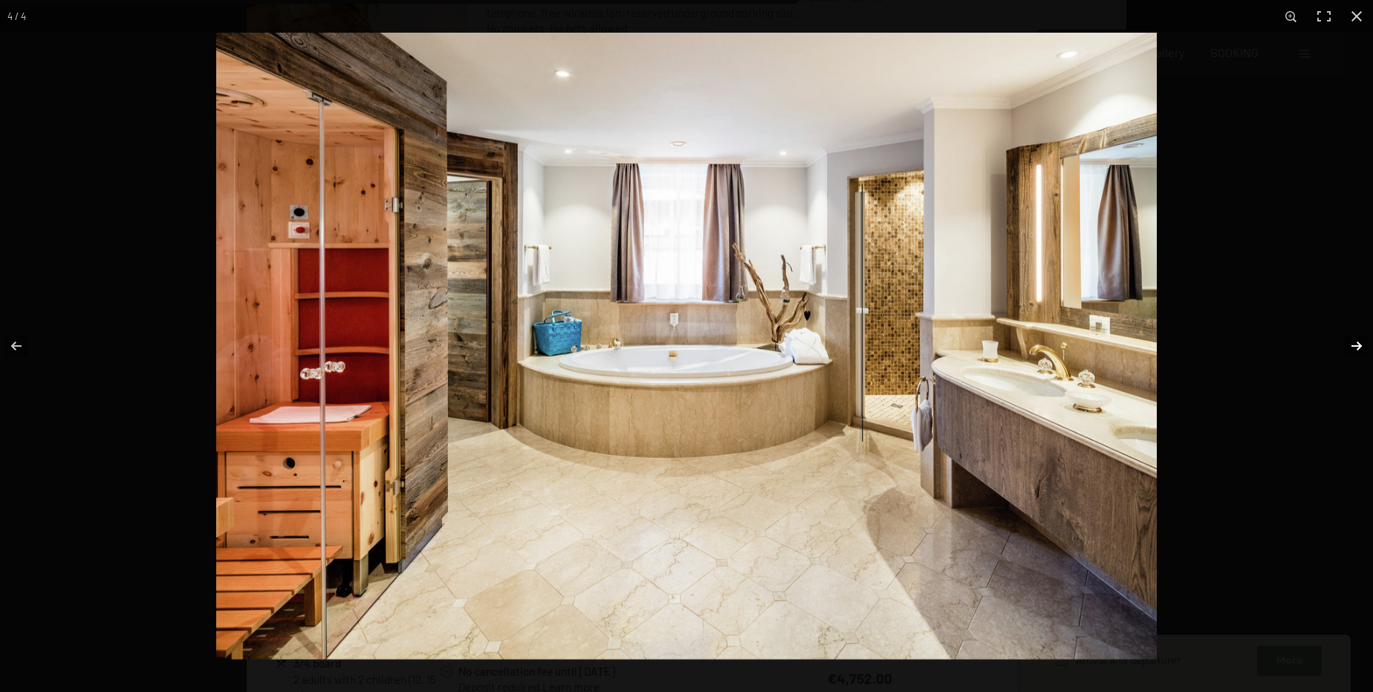
click at [1357, 347] on button "button" at bounding box center [1347, 346] width 52 height 74
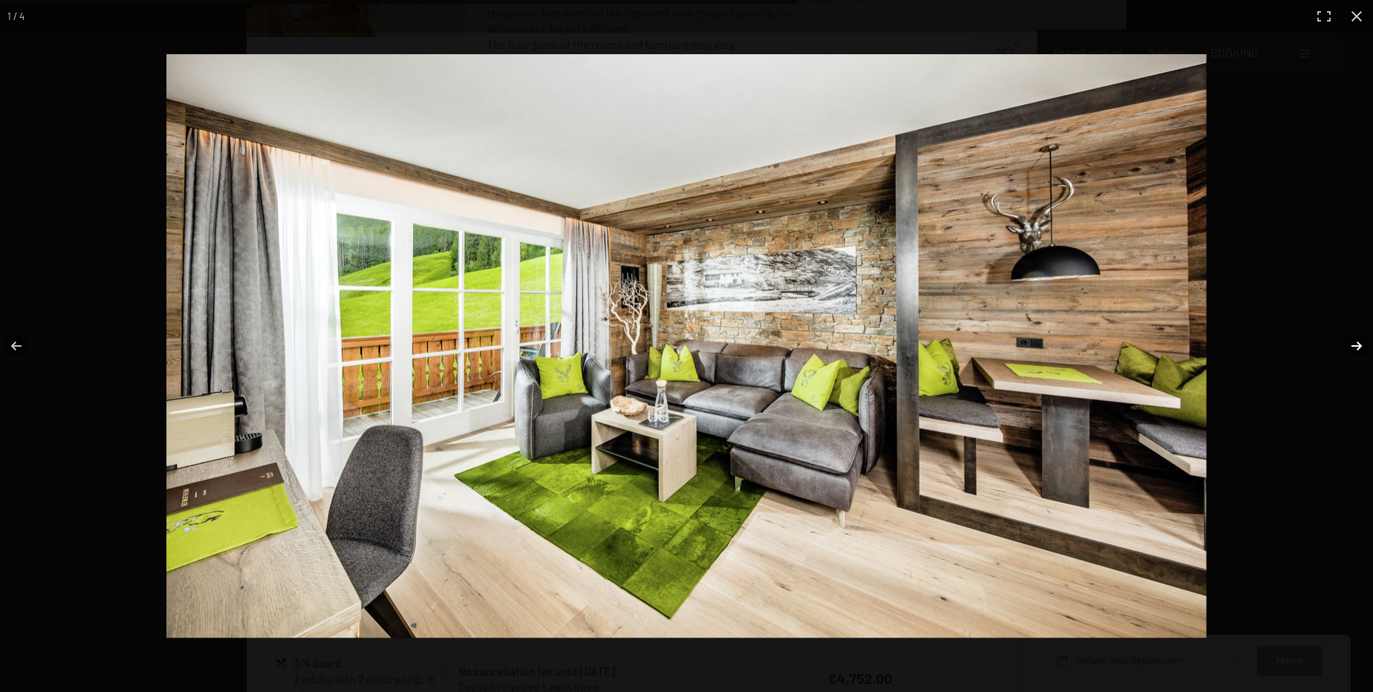
click at [1357, 349] on button "button" at bounding box center [1347, 346] width 52 height 74
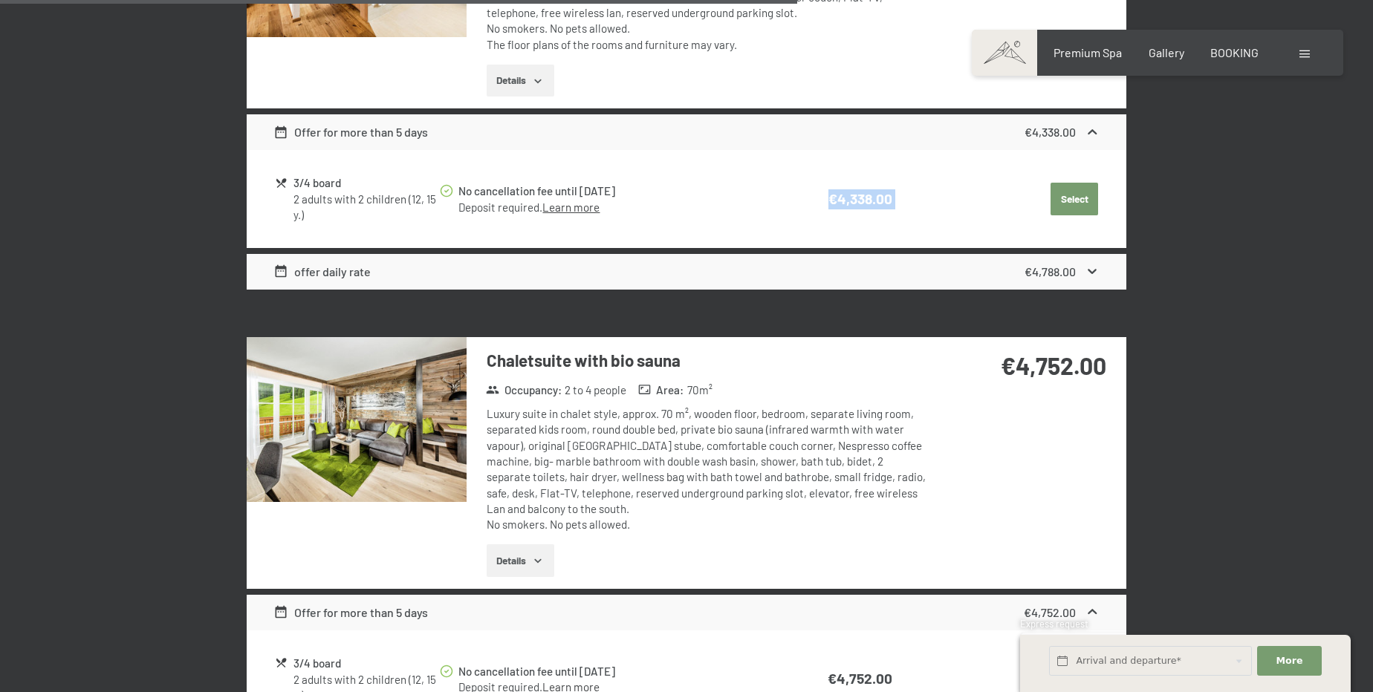
click at [0, 0] on button "button" at bounding box center [0, 0] width 0 height 0
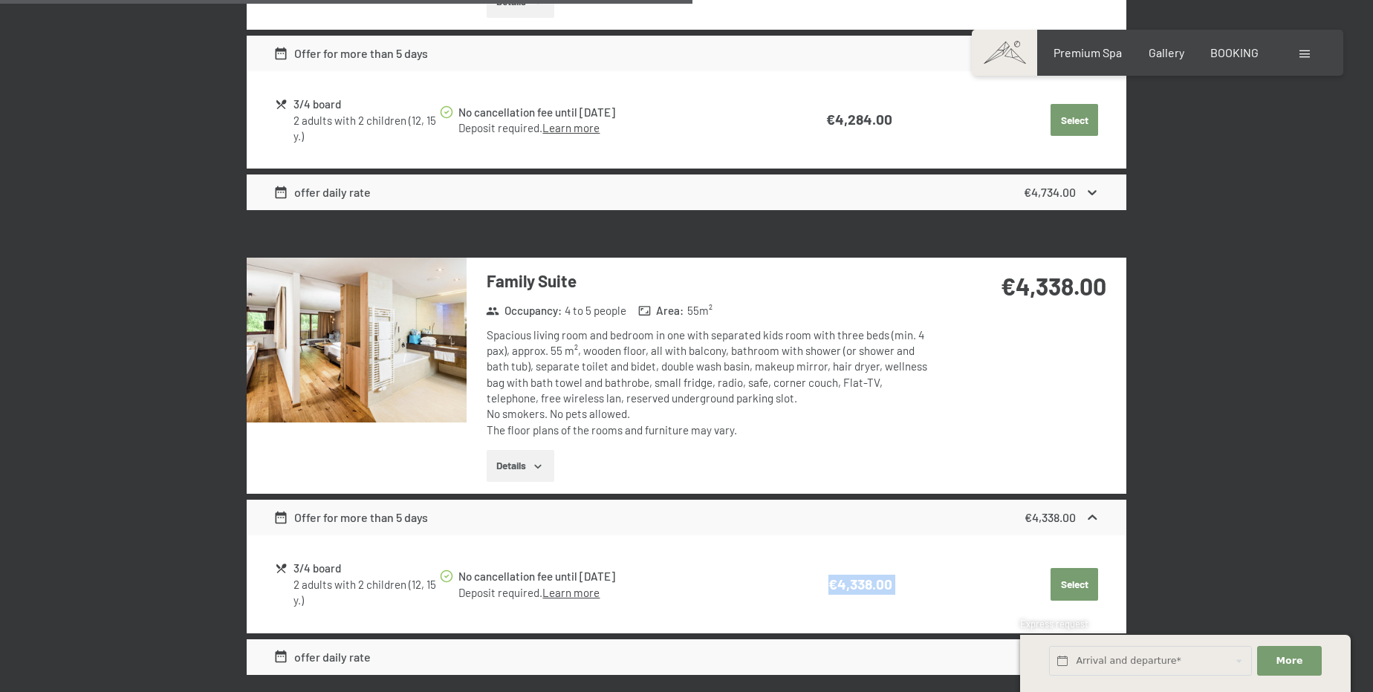
scroll to position [2229, 0]
